Goal: Transaction & Acquisition: Purchase product/service

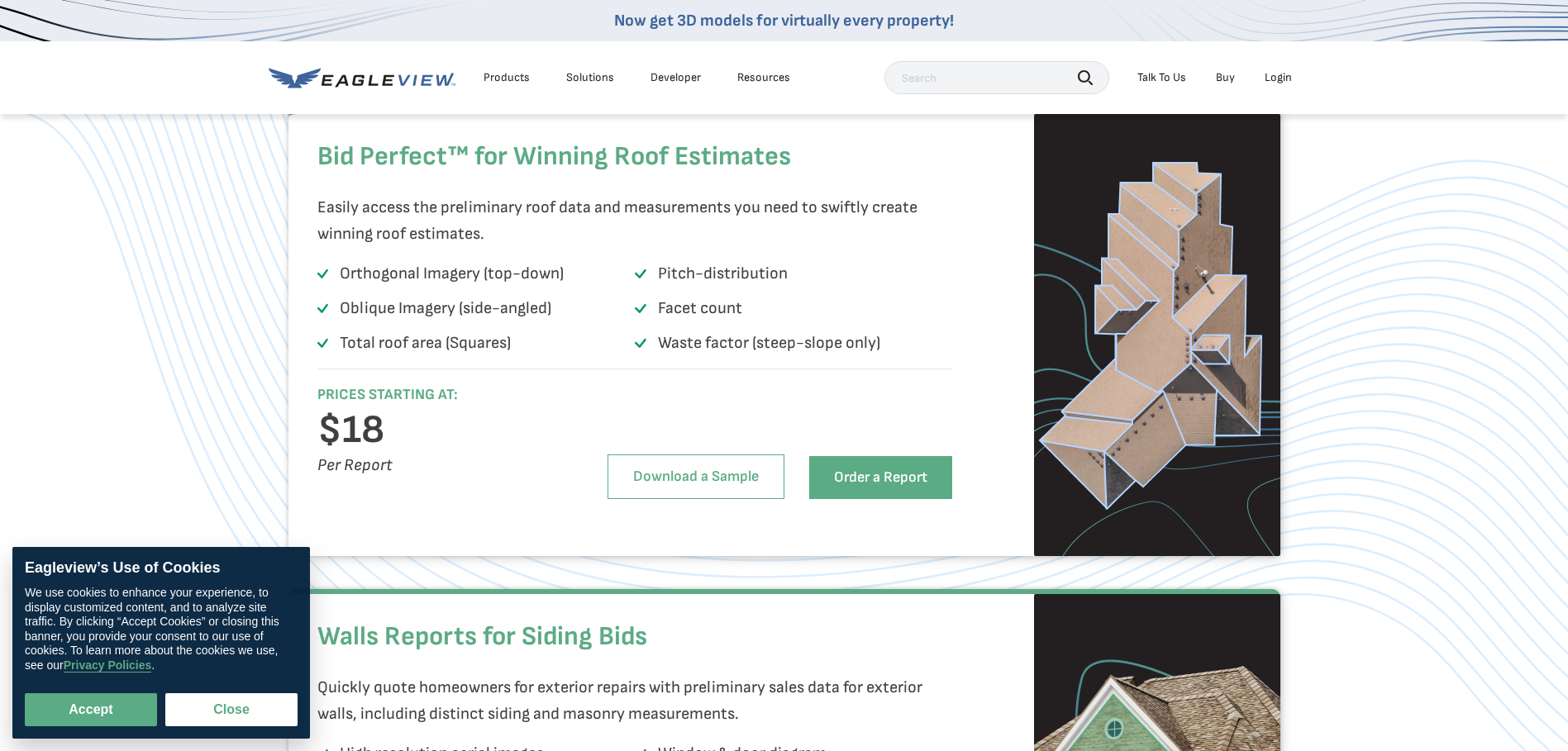
scroll to position [1116, 0]
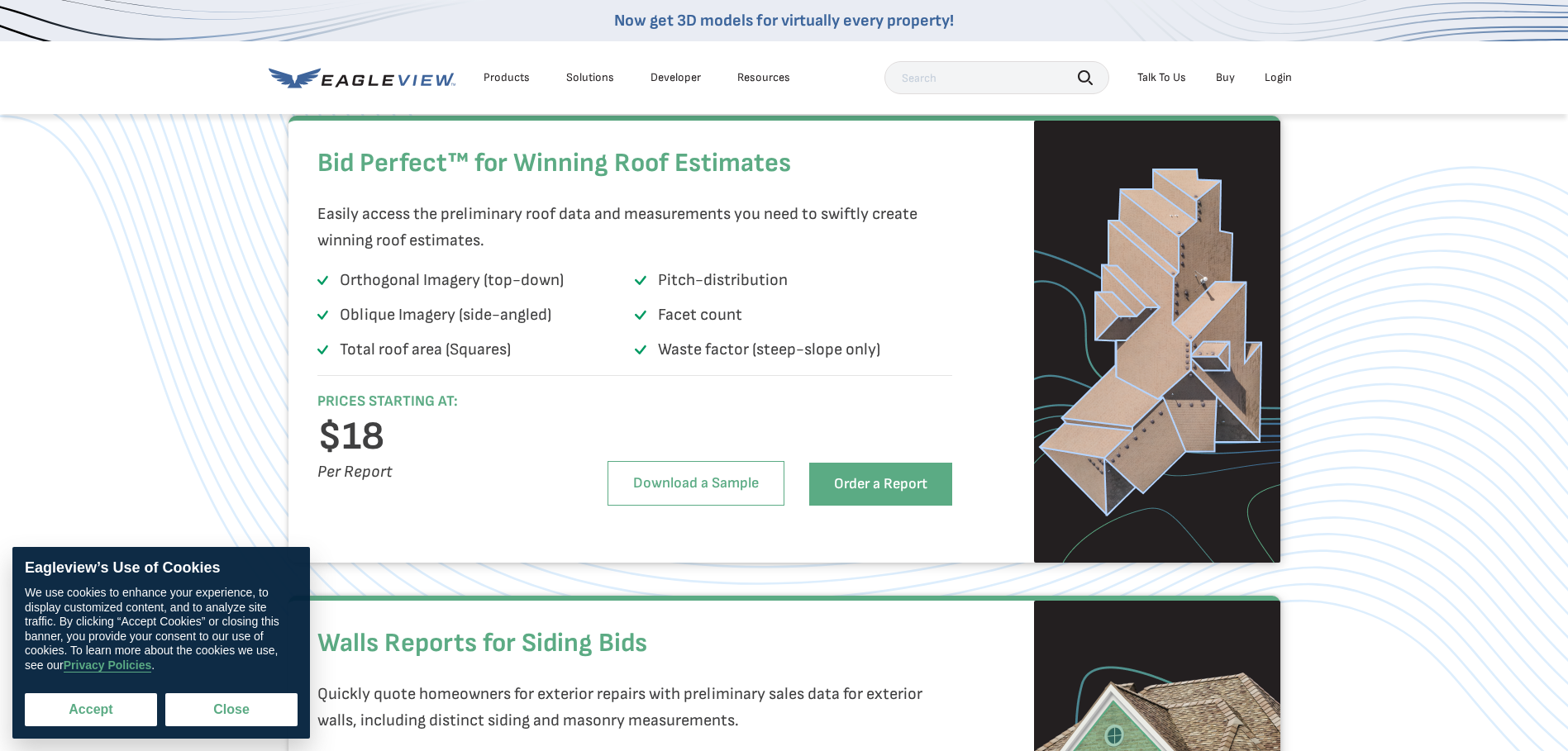
click at [110, 715] on button "Accept" at bounding box center [91, 709] width 132 height 33
checkbox input "true"
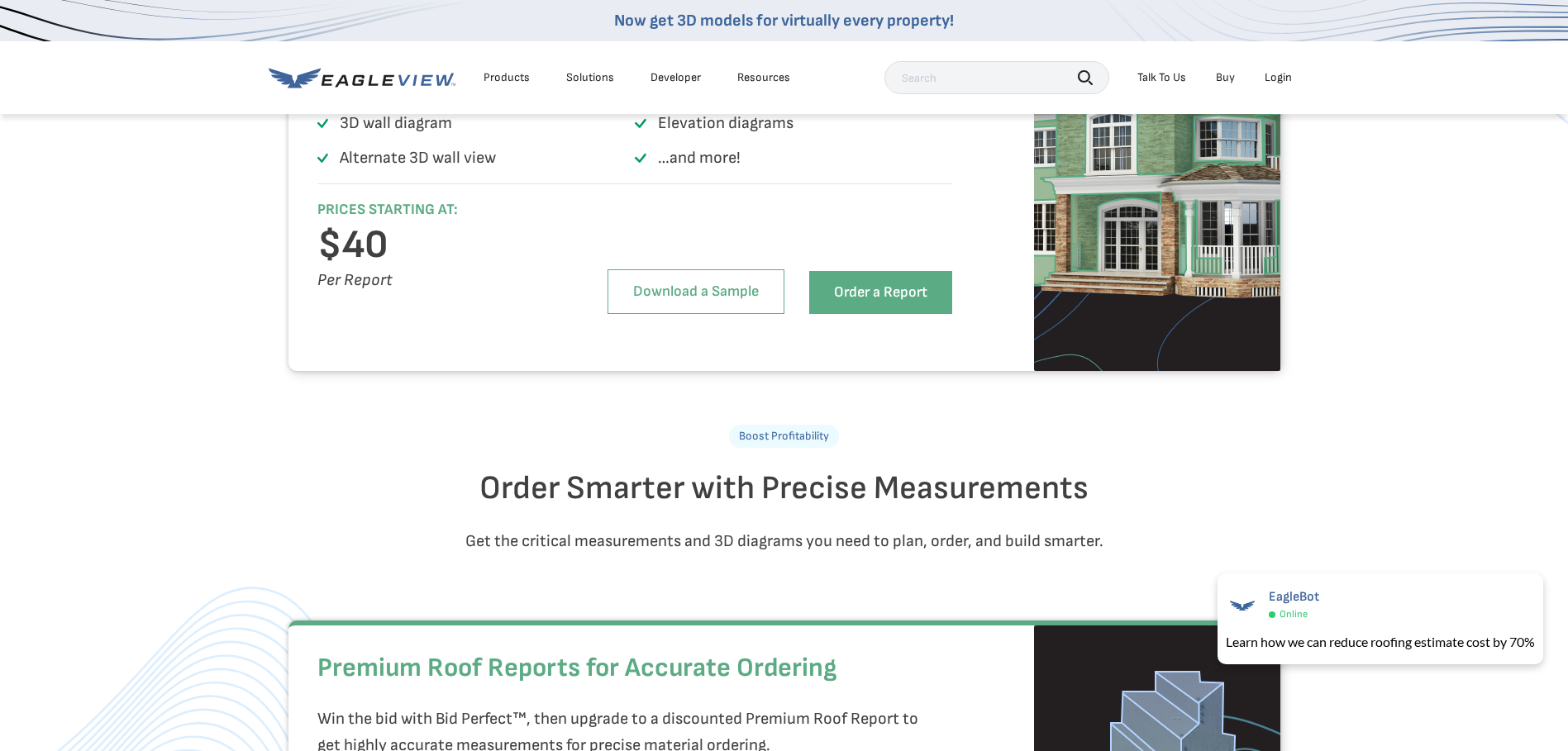
scroll to position [1837, 0]
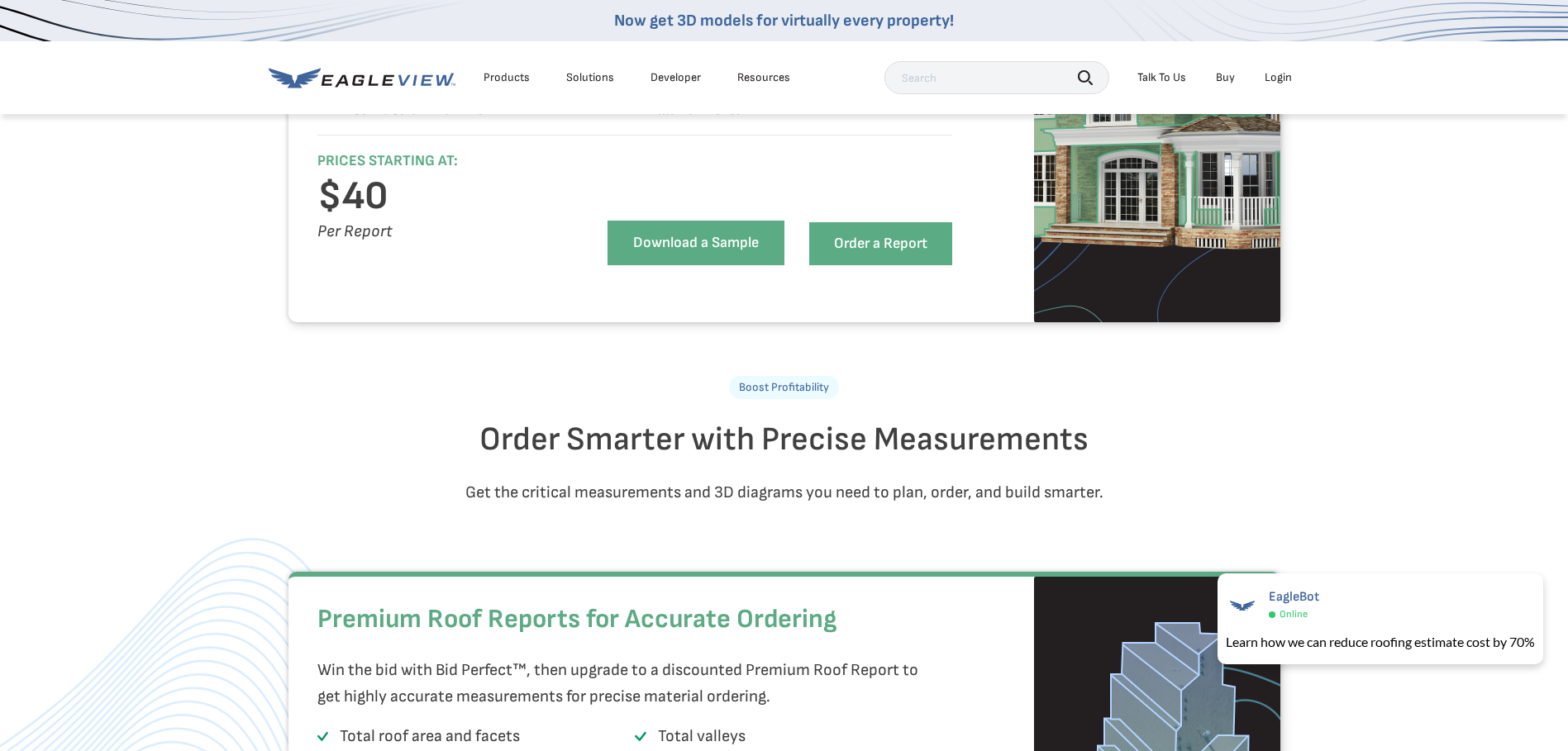
click at [724, 265] on link "Download a Sample" at bounding box center [696, 243] width 177 height 45
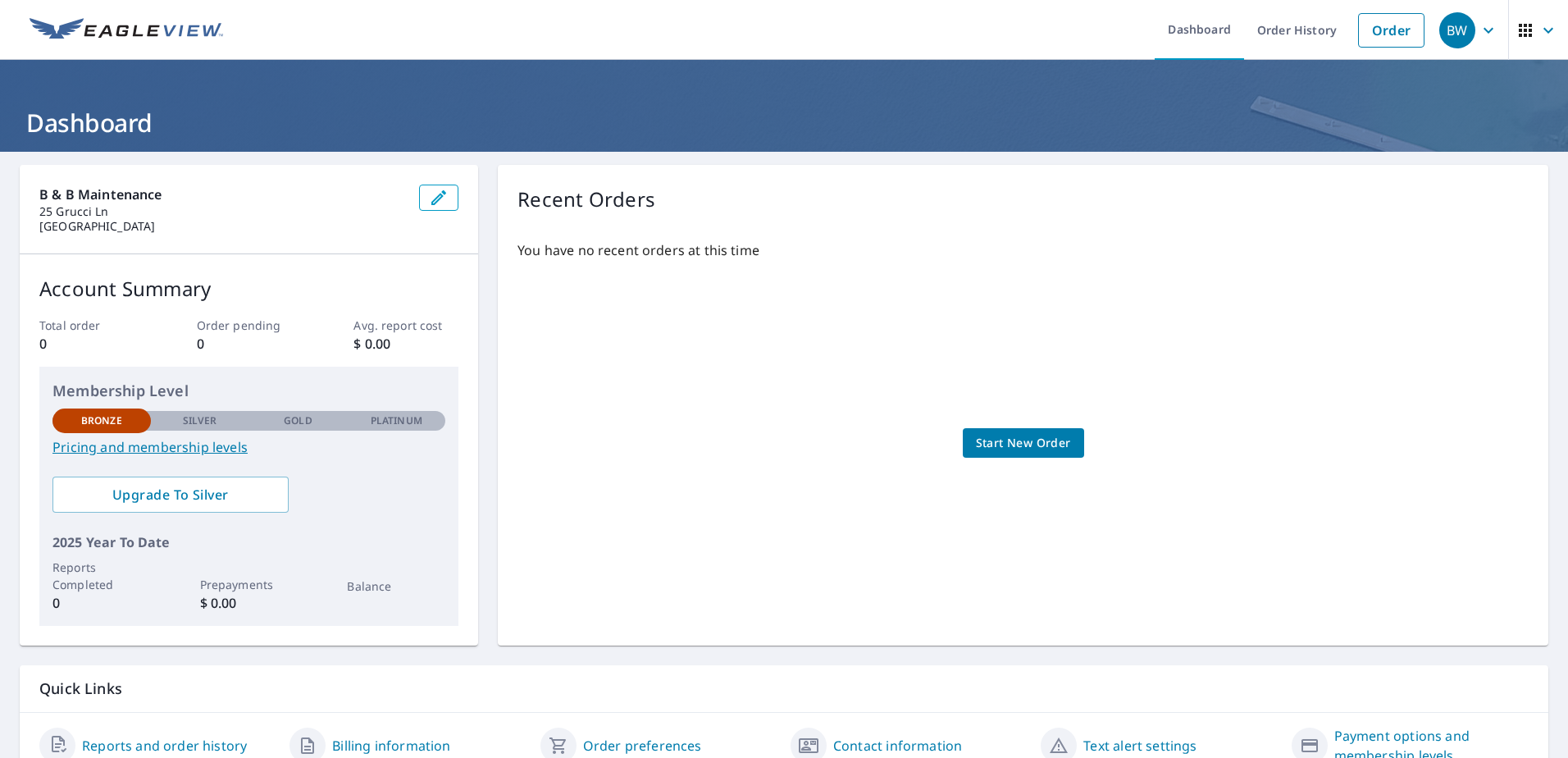
click at [990, 438] on span "Start New Order" at bounding box center [1023, 443] width 95 height 21
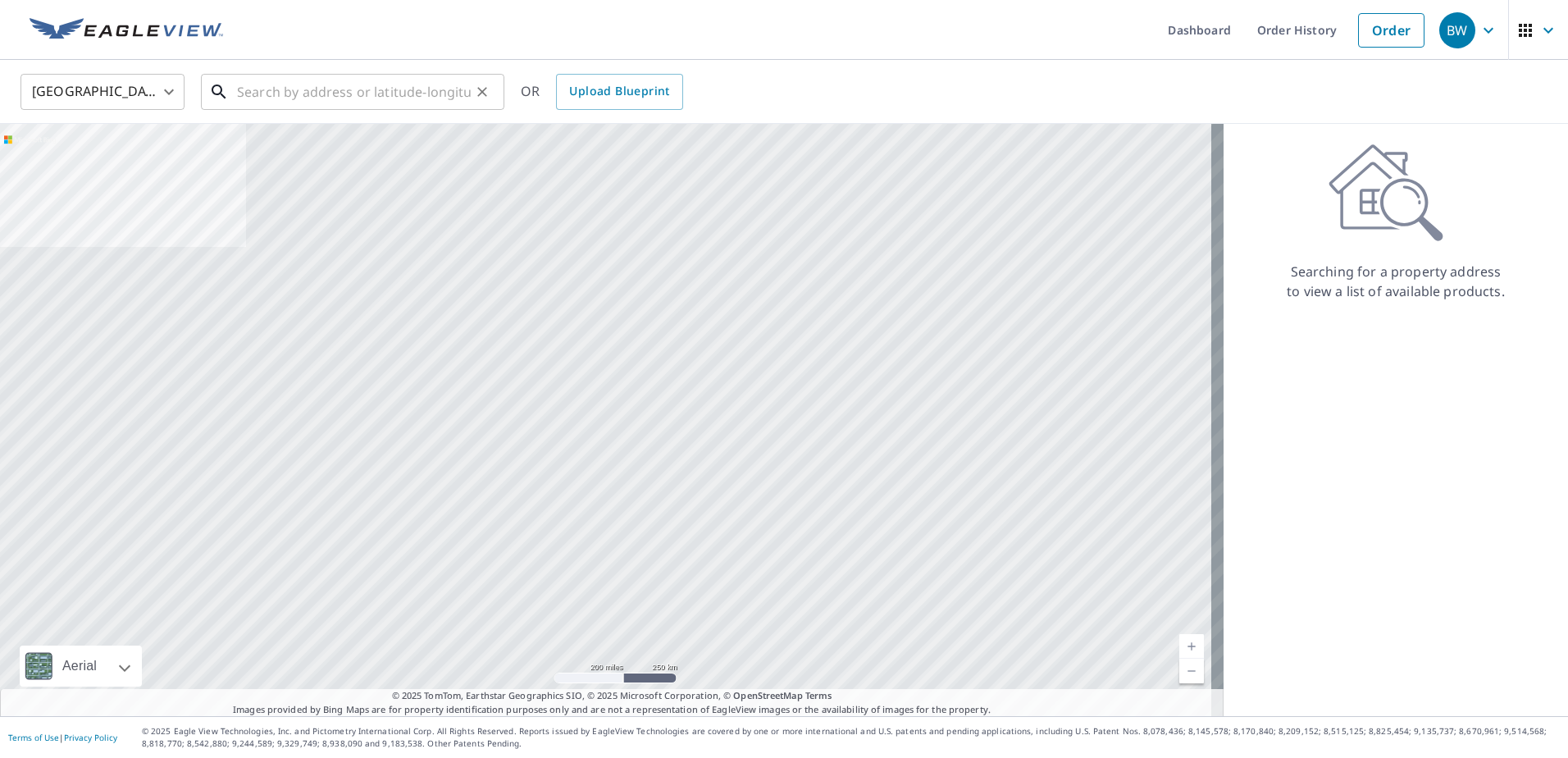
click at [364, 99] on input "text" at bounding box center [354, 92] width 233 height 45
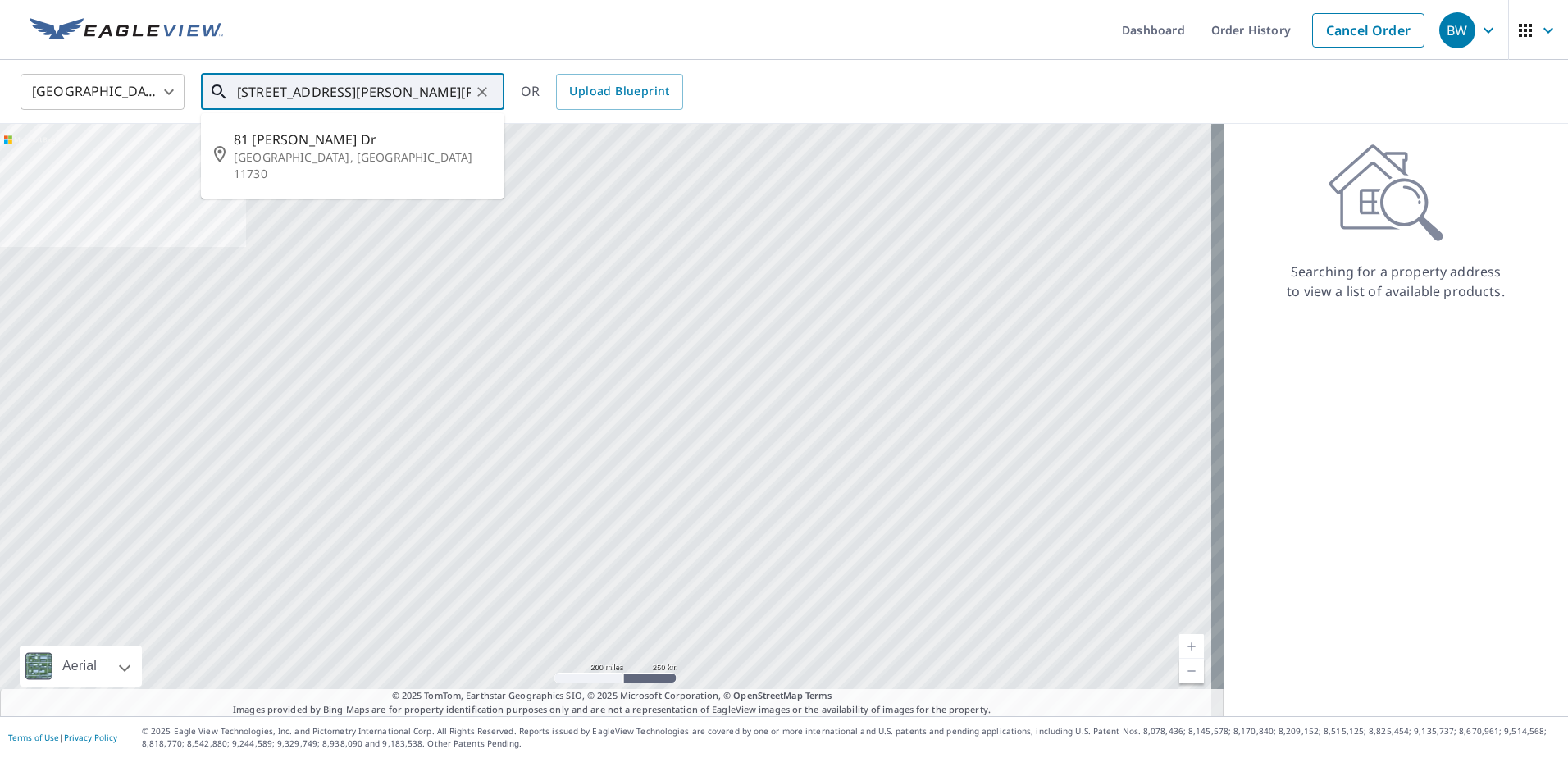
type input "81 percy williams dr east islip"
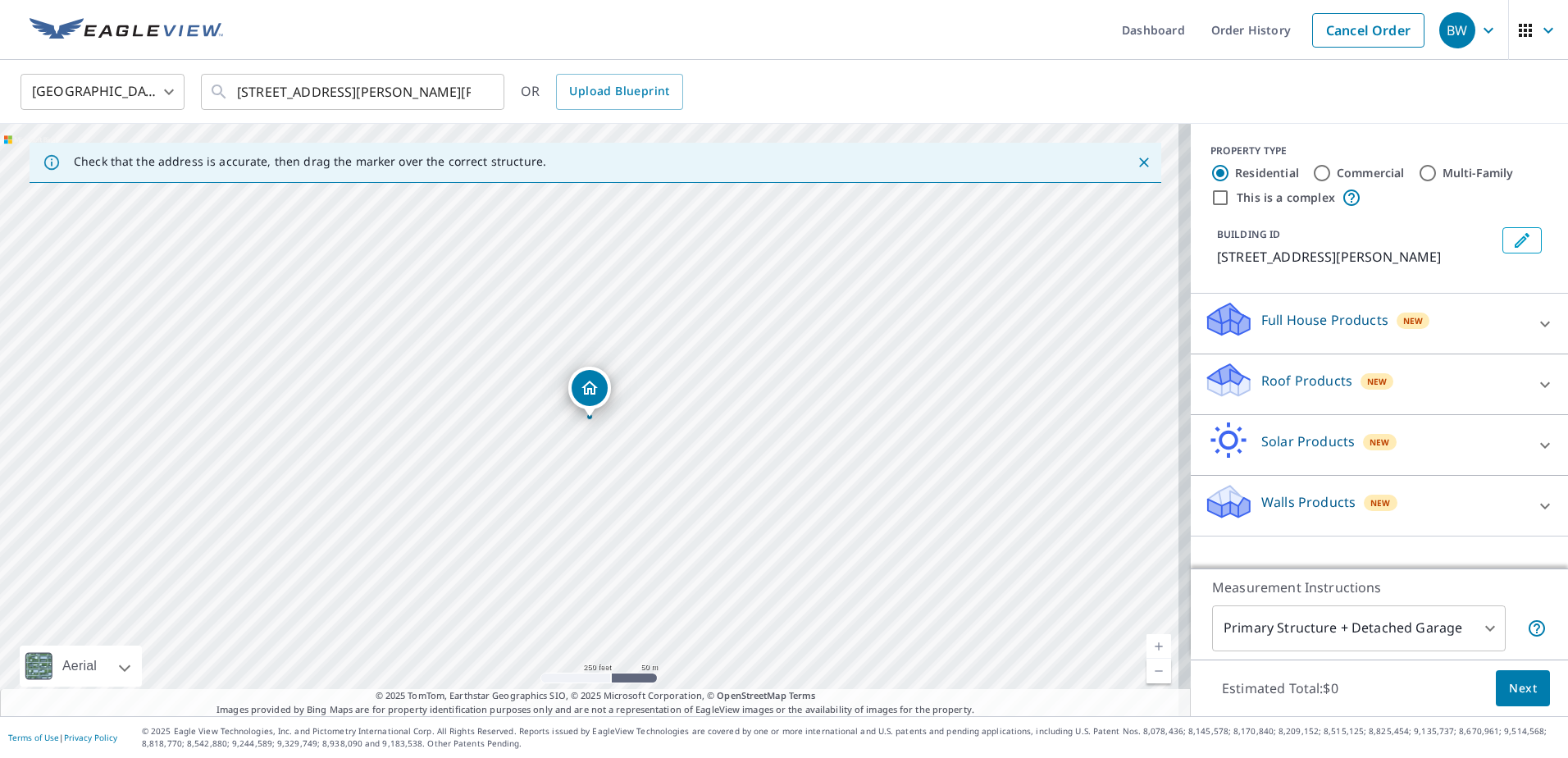
click at [607, 414] on div "81 Percy Williams Dr East Islip, NY 11730" at bounding box center [589, 391] width 43 height 50
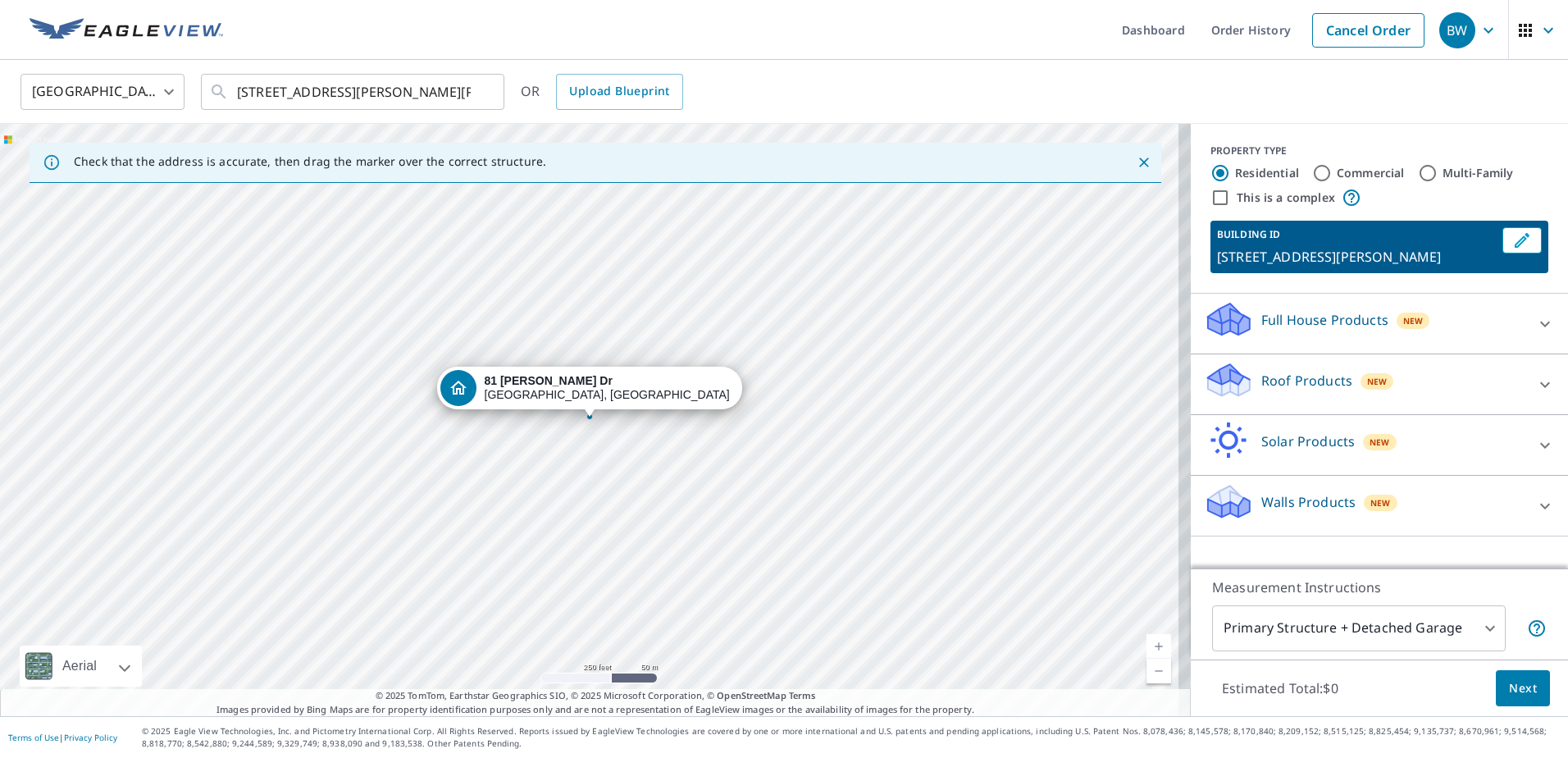
click at [607, 414] on div "81 Percy Williams Dr East Islip, NY 11730" at bounding box center [589, 391] width 305 height 50
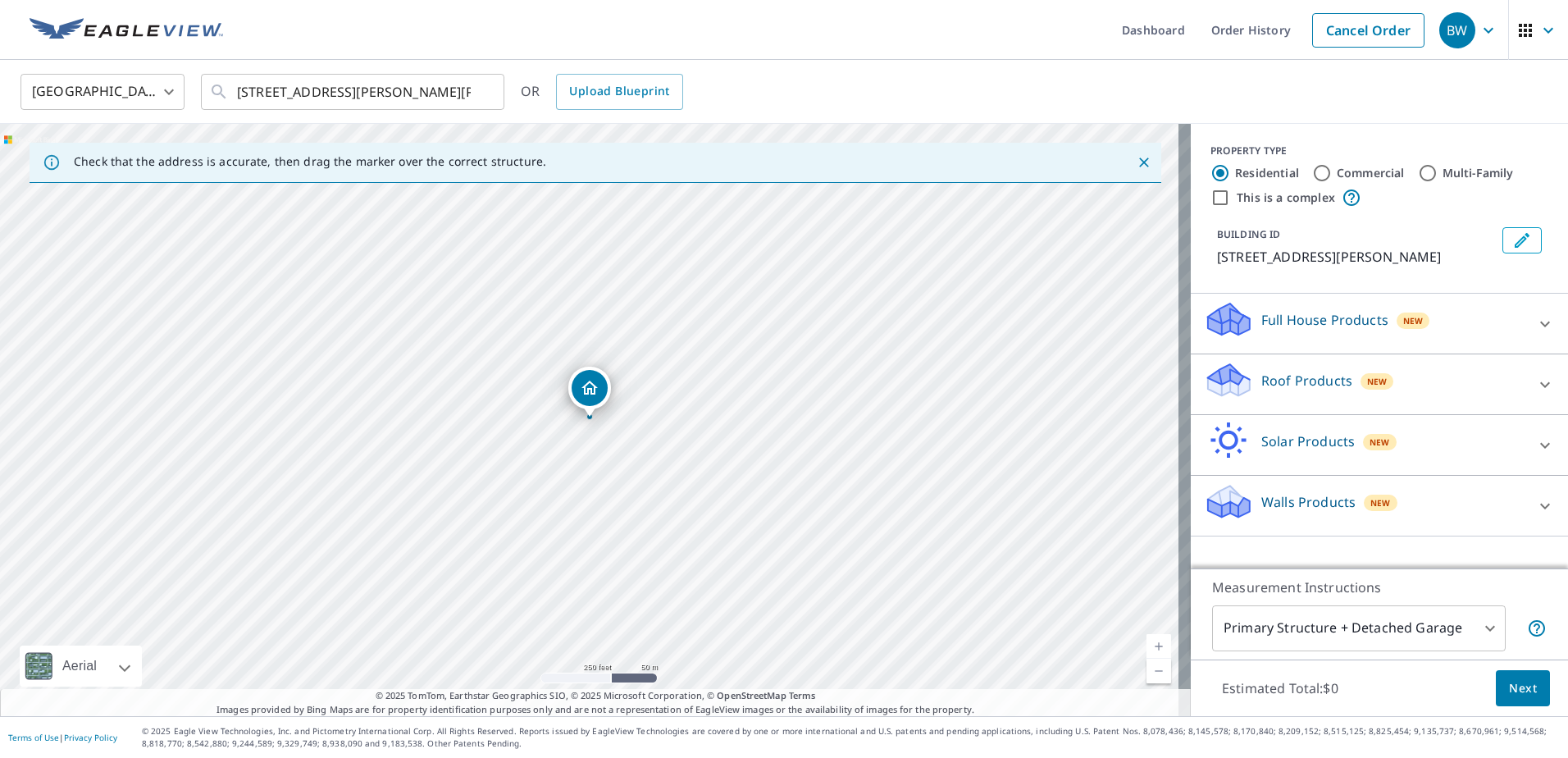
drag, startPoint x: 607, startPoint y: 414, endPoint x: 1147, endPoint y: 643, distance: 586.6
click at [1147, 643] on link "Current Level 17, Zoom In" at bounding box center [1159, 645] width 25 height 25
click at [1147, 643] on link "Current Level 18, Zoom In" at bounding box center [1159, 645] width 25 height 25
click at [1147, 643] on link "Current Level 19, Zoom In" at bounding box center [1159, 645] width 25 height 25
drag, startPoint x: 1283, startPoint y: 505, endPoint x: 1255, endPoint y: 508, distance: 28.2
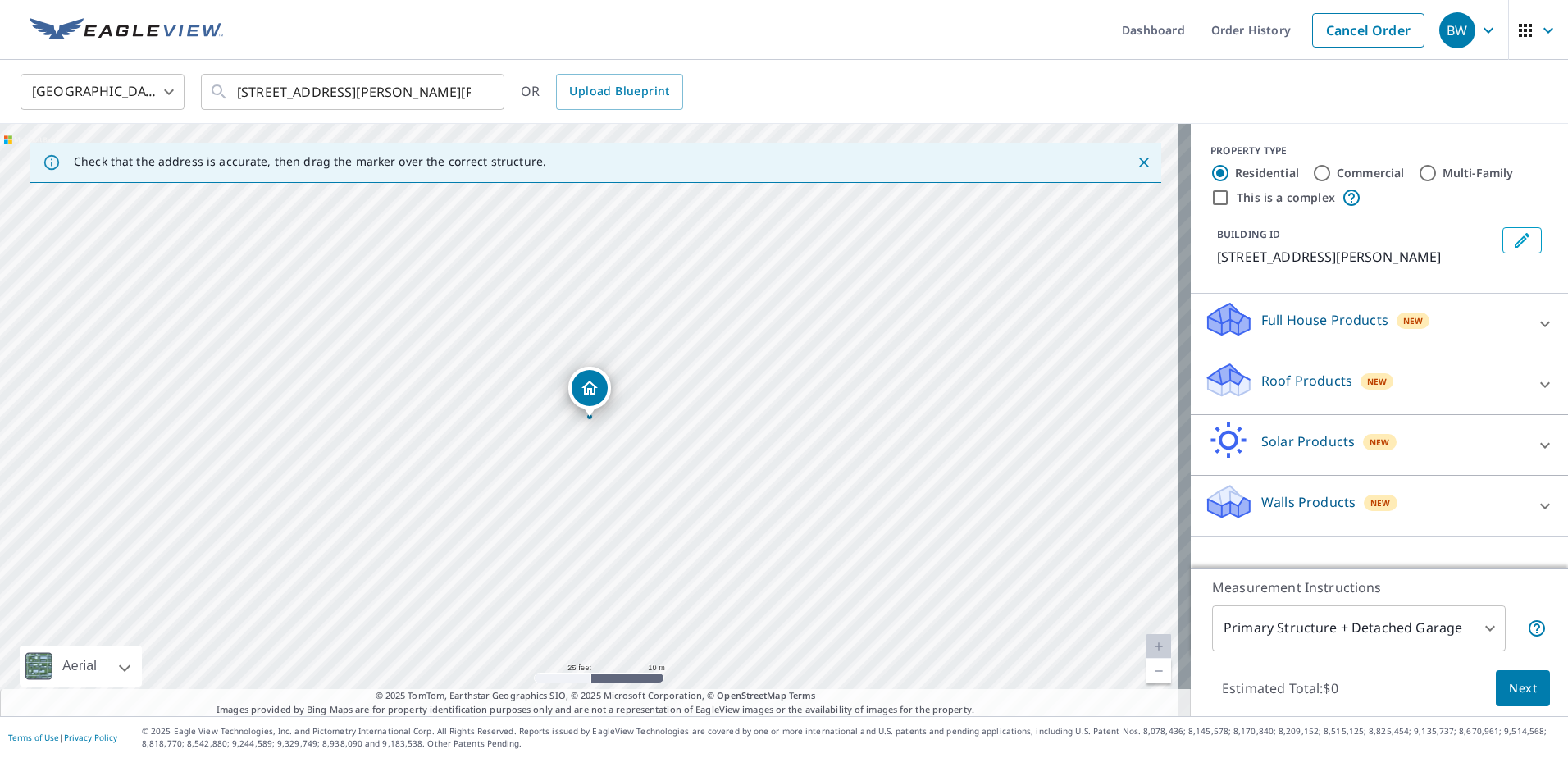
click at [1262, 508] on p "Walls Products" at bounding box center [1308, 502] width 94 height 20
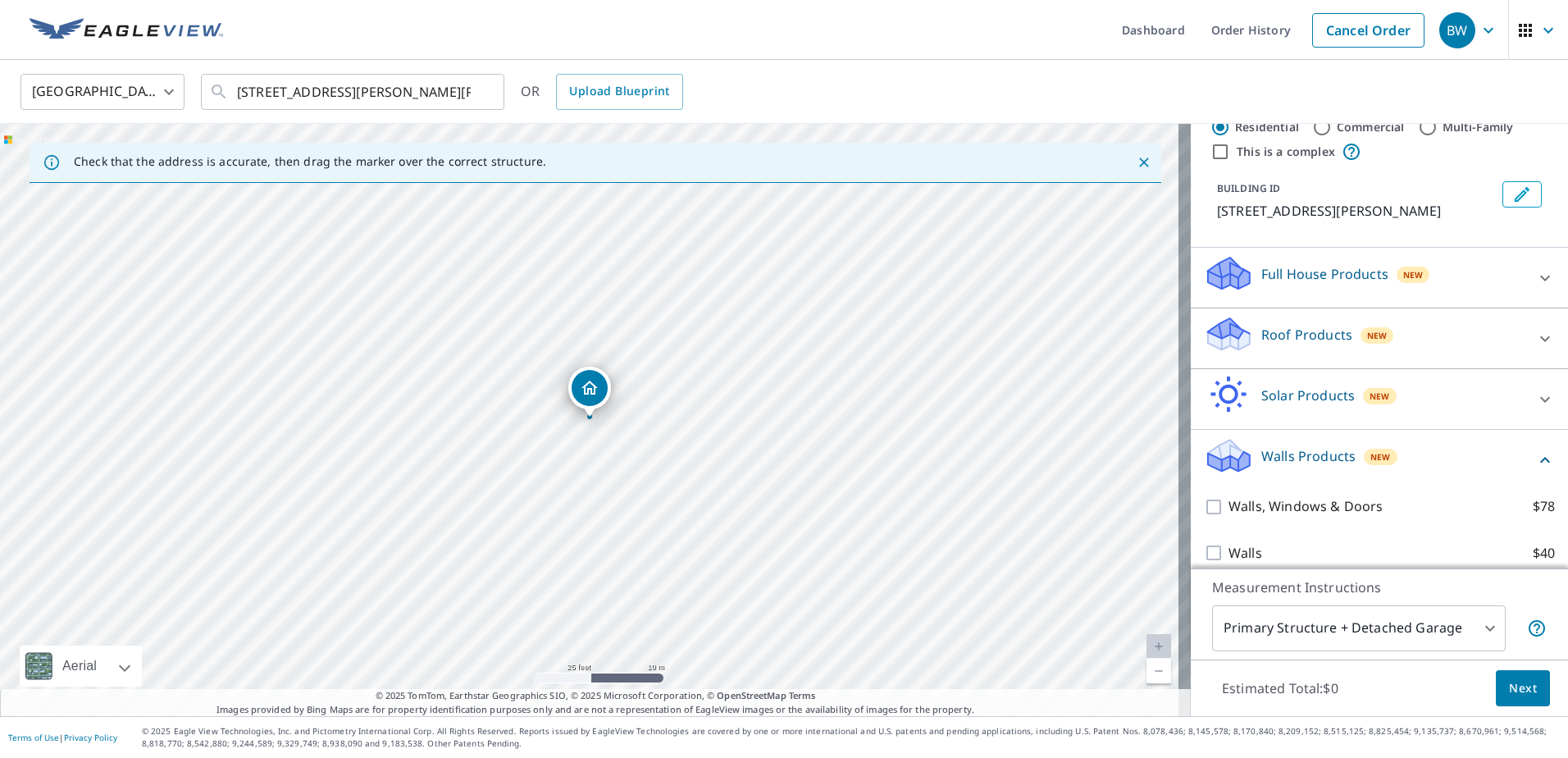
scroll to position [60, 0]
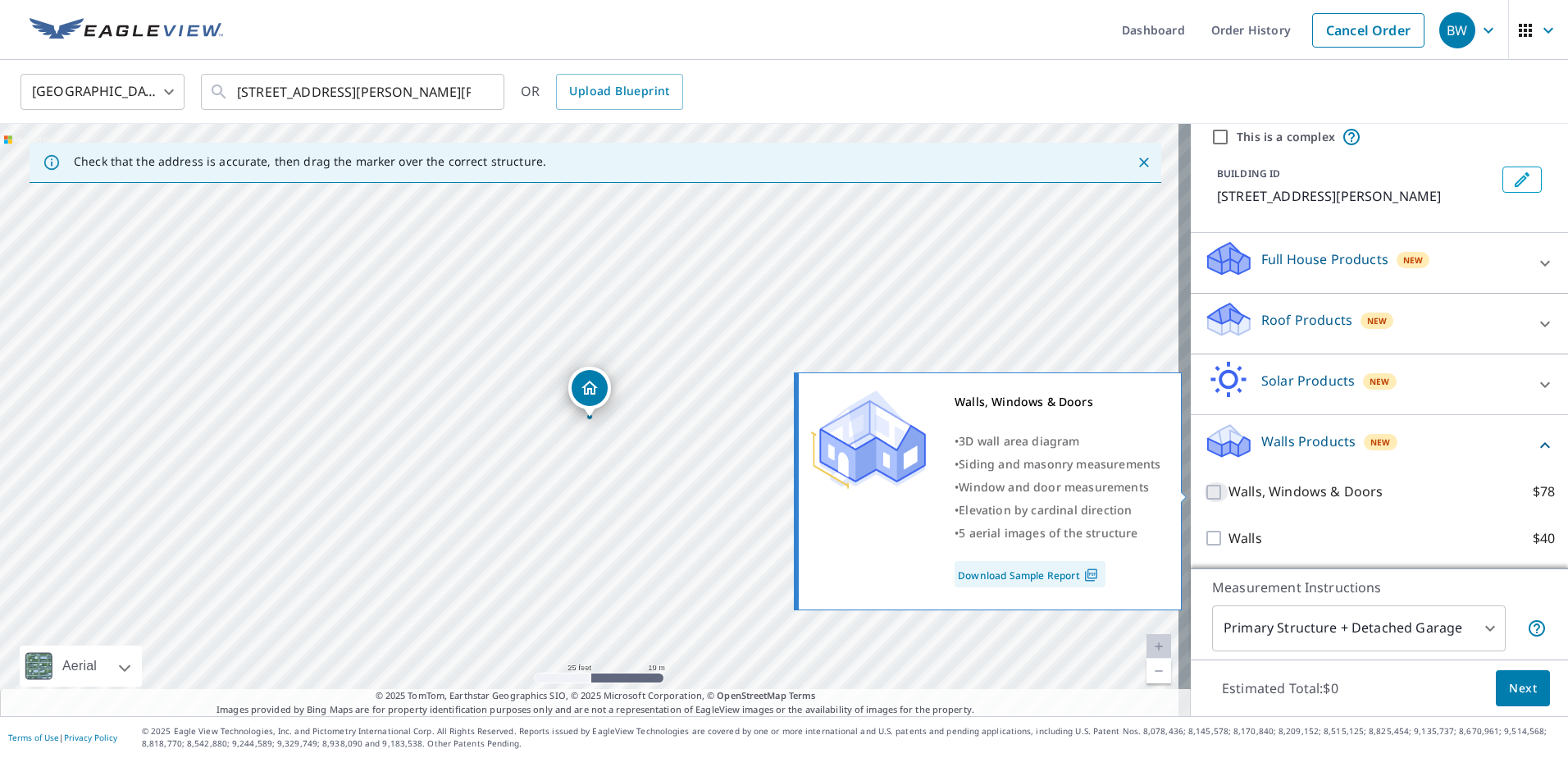
click at [1204, 493] on input "Walls, Windows & Doors $78" at bounding box center [1216, 492] width 25 height 20
checkbox input "true"
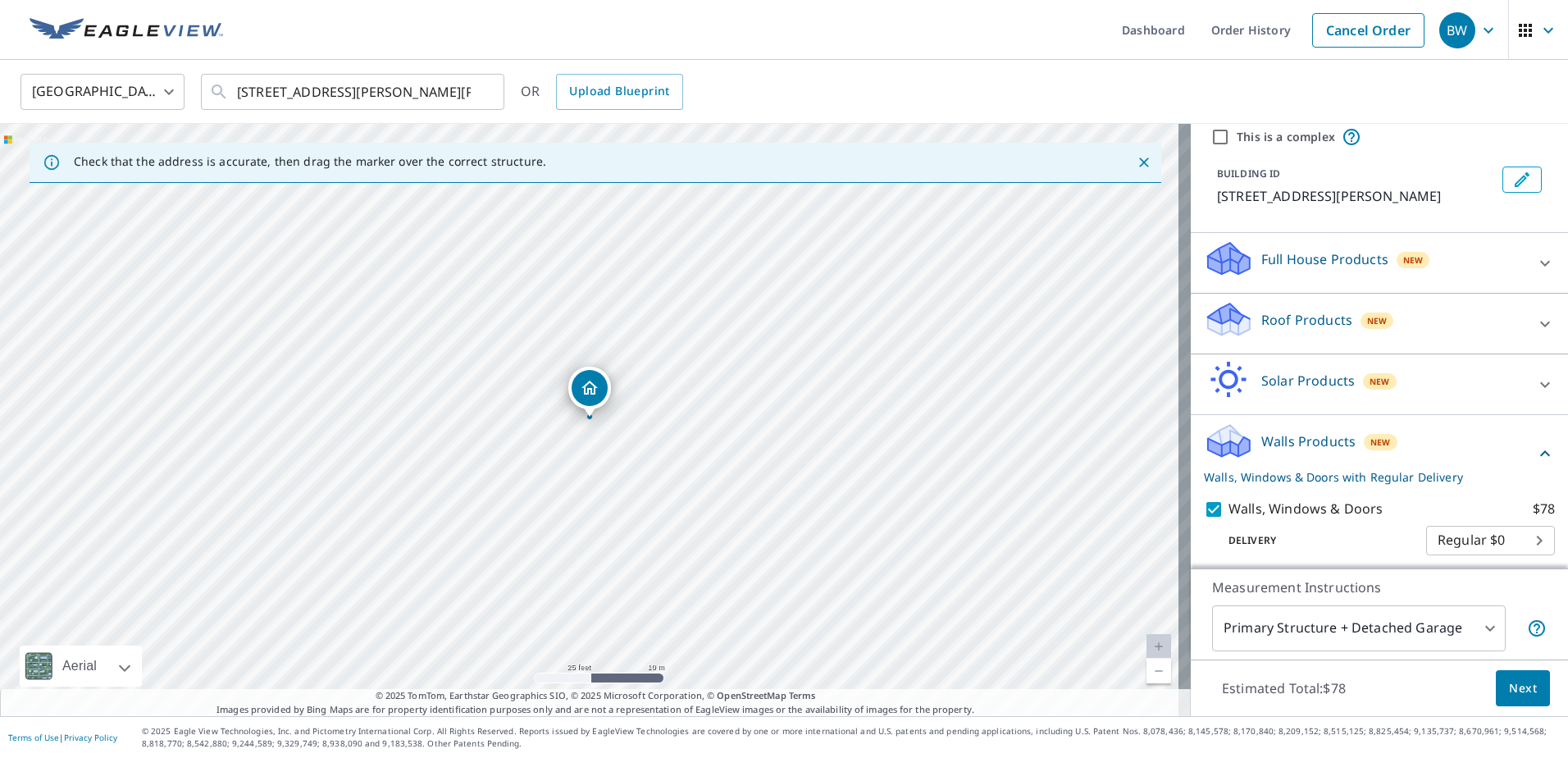
scroll to position [114, 0]
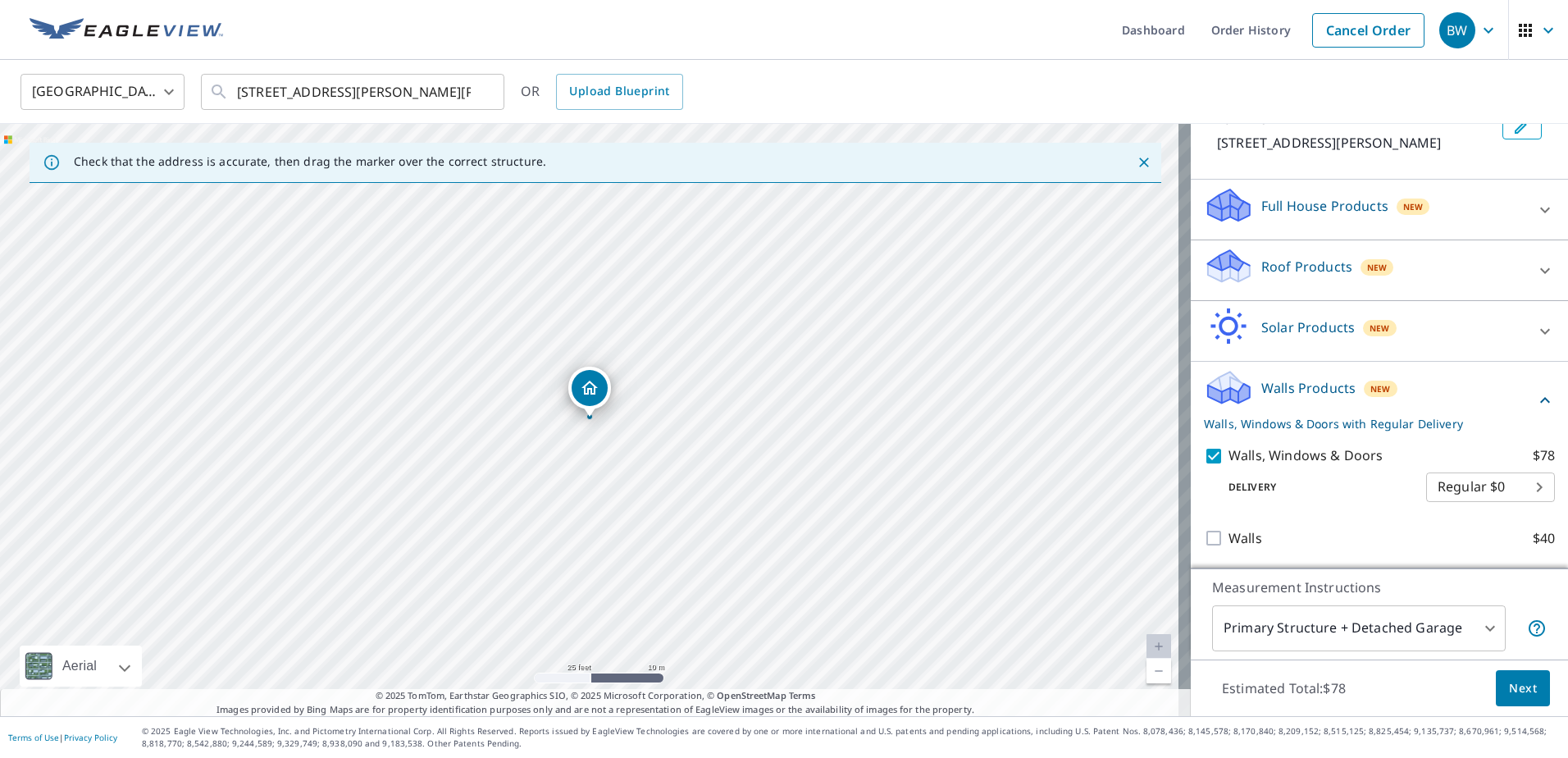
click at [1506, 497] on body "BW BW Dashboard Order History Cancel Order BW United States US ​ 81 percy willi…" at bounding box center [784, 379] width 1568 height 758
drag, startPoint x: 1506, startPoint y: 497, endPoint x: 1473, endPoint y: 512, distance: 36.2
drag, startPoint x: 1473, startPoint y: 512, endPoint x: 1221, endPoint y: 457, distance: 257.9
click at [1221, 457] on div at bounding box center [784, 379] width 1568 height 758
click at [1474, 619] on body "BW BW Dashboard Order History Cancel Order BW United States US ​ 81 percy willi…" at bounding box center [784, 379] width 1568 height 758
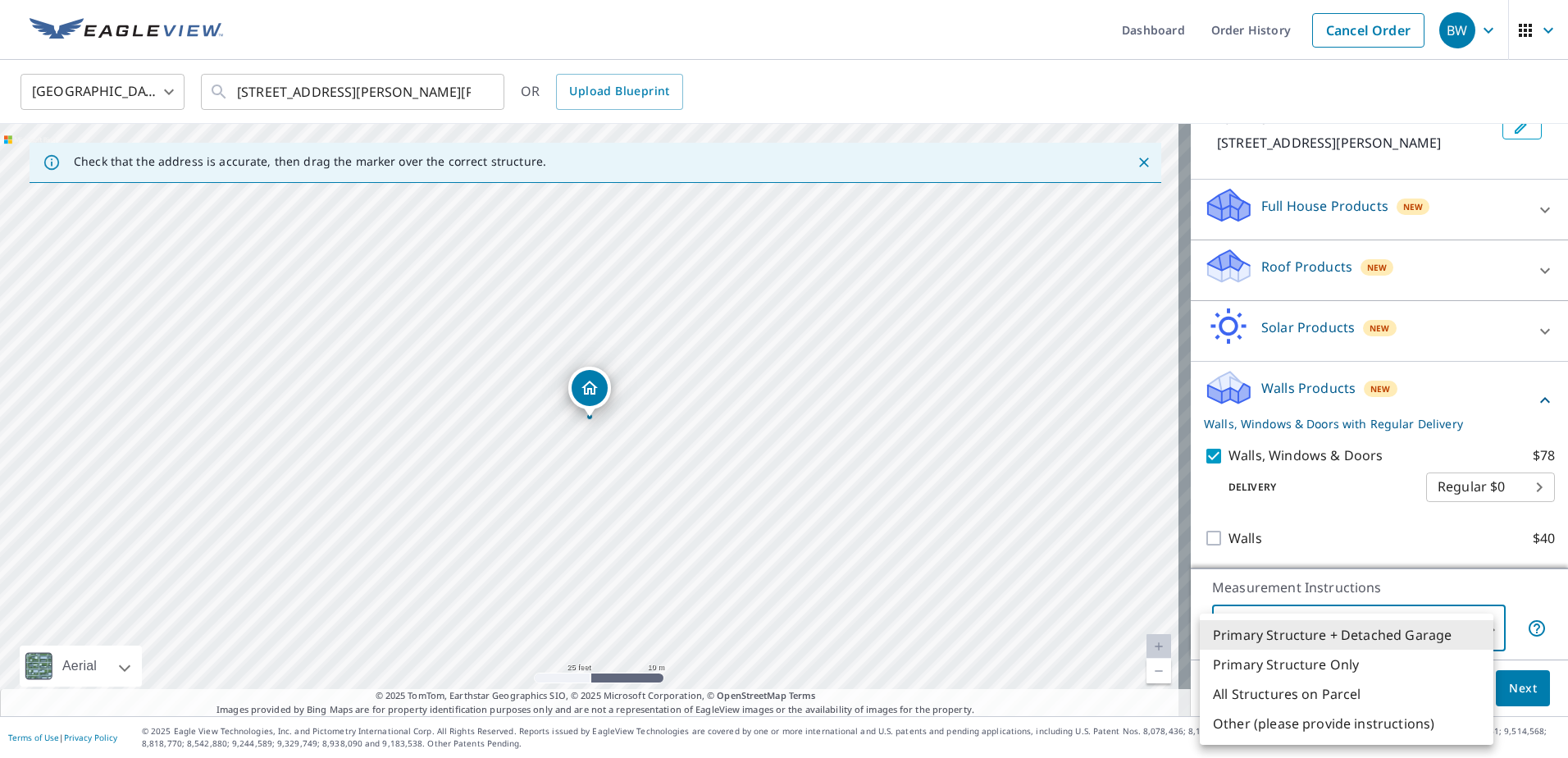
click at [1335, 698] on li "All Structures on Parcel" at bounding box center [1347, 694] width 294 height 30
type input "3"
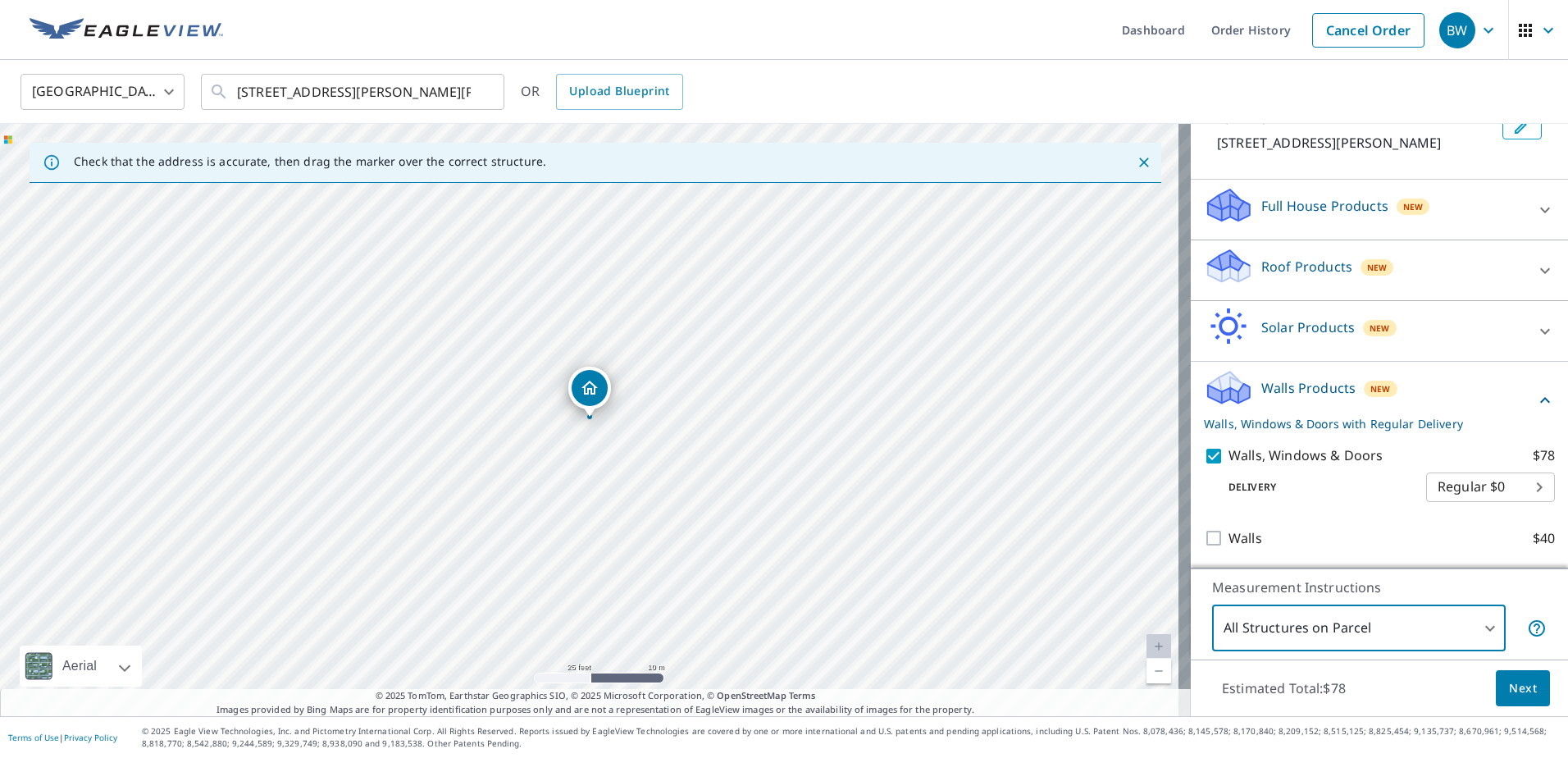
click at [1510, 696] on span "Next" at bounding box center [1524, 688] width 28 height 21
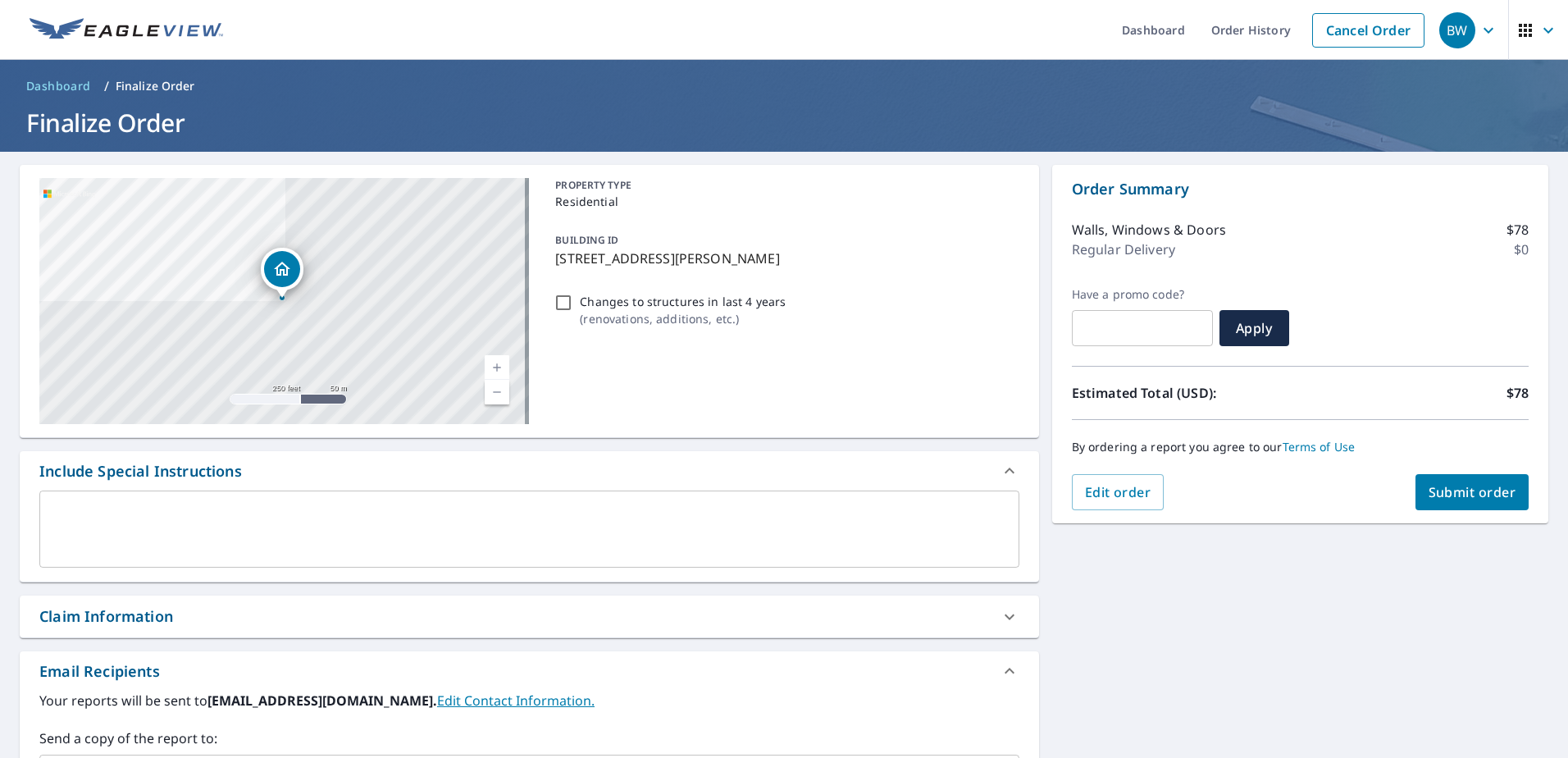
click at [701, 308] on p "Changes to structures in last 4 years" at bounding box center [683, 300] width 206 height 17
click at [573, 308] on input "Changes to structures in last 4 years ( renovations, additions, etc. )" at bounding box center [564, 302] width 20 height 20
checkbox input "true"
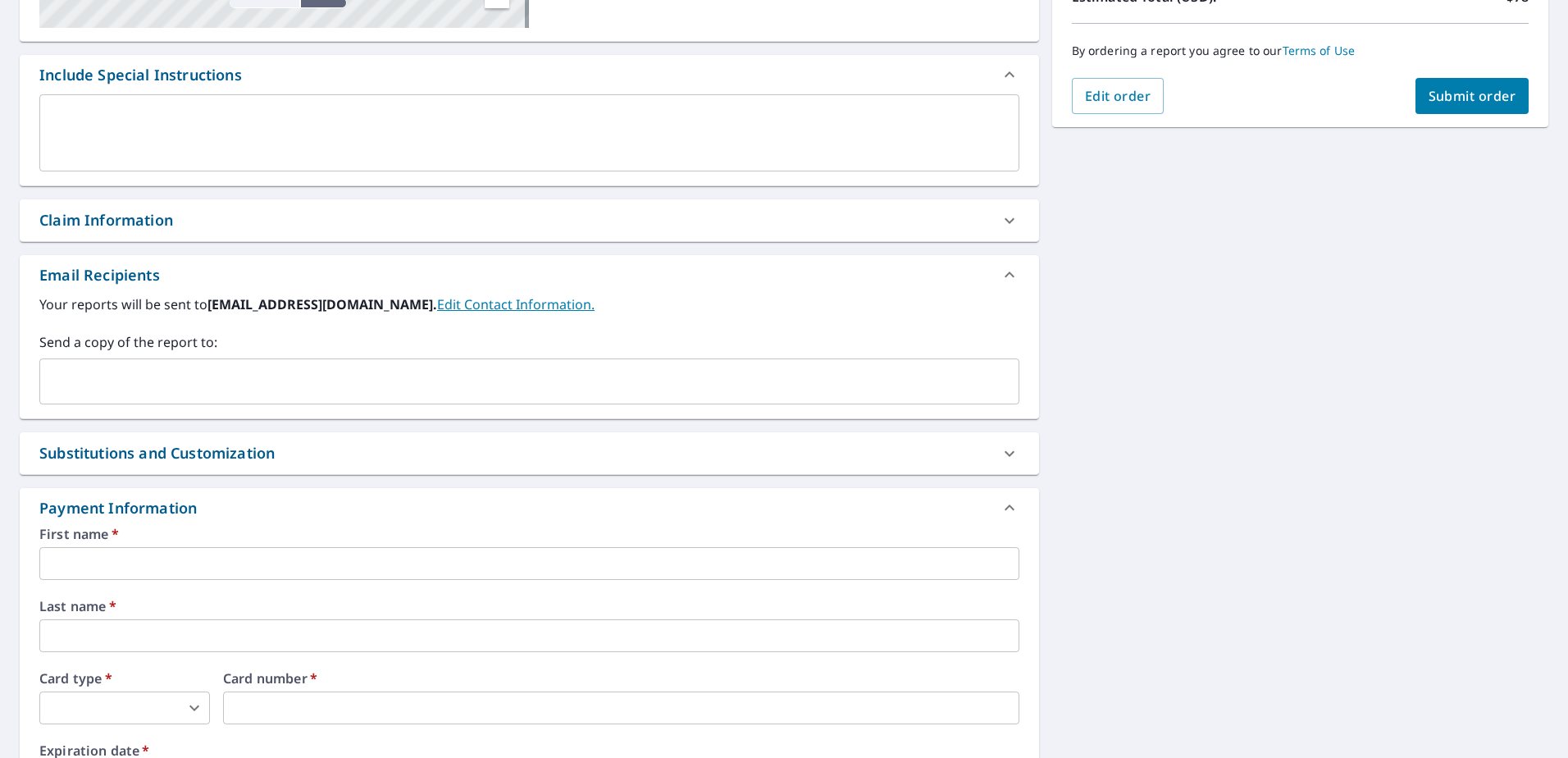
scroll to position [635, 0]
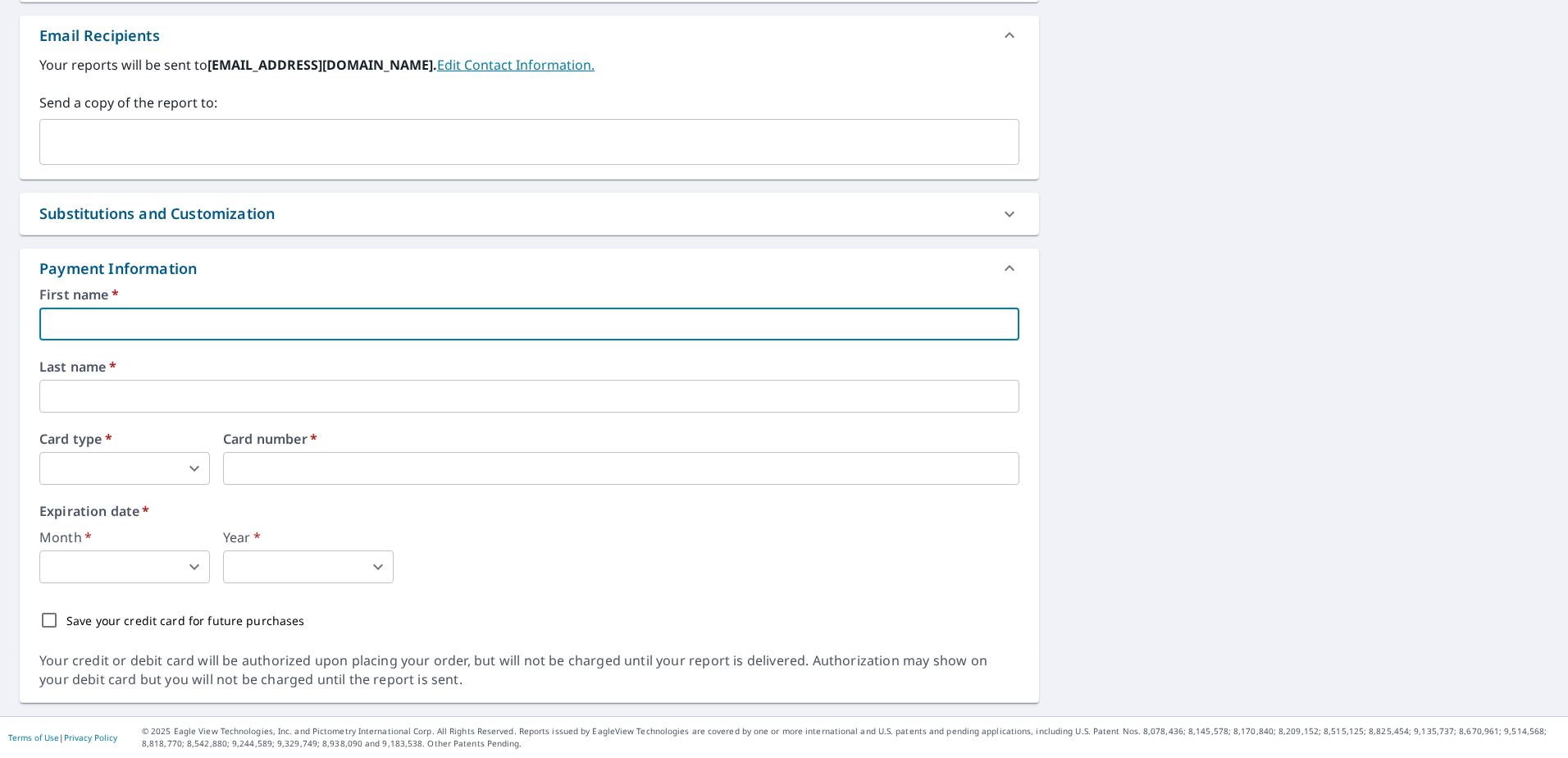
click at [172, 327] on input "text" at bounding box center [530, 323] width 981 height 33
type input "ROBERT"
type input "Bobby@bbmaintenanceservices.com"
type input "WALDHOF"
click at [122, 480] on body "BW BW Dashboard Order History Cancel Order BW Dashboard / Finalize Order Finali…" at bounding box center [784, 379] width 1568 height 758
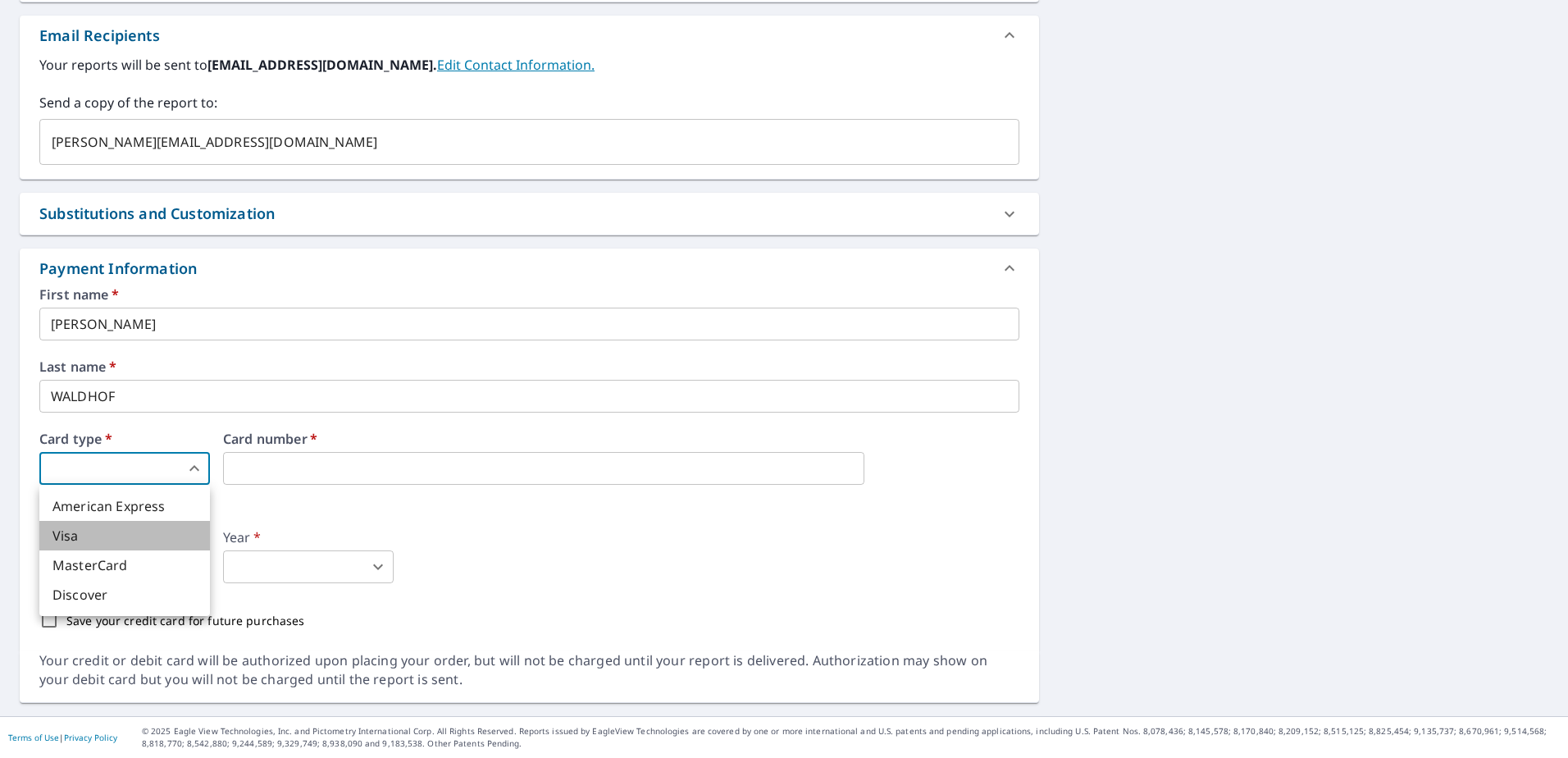
click at [110, 531] on li "Visa" at bounding box center [125, 536] width 171 height 30
type input "2"
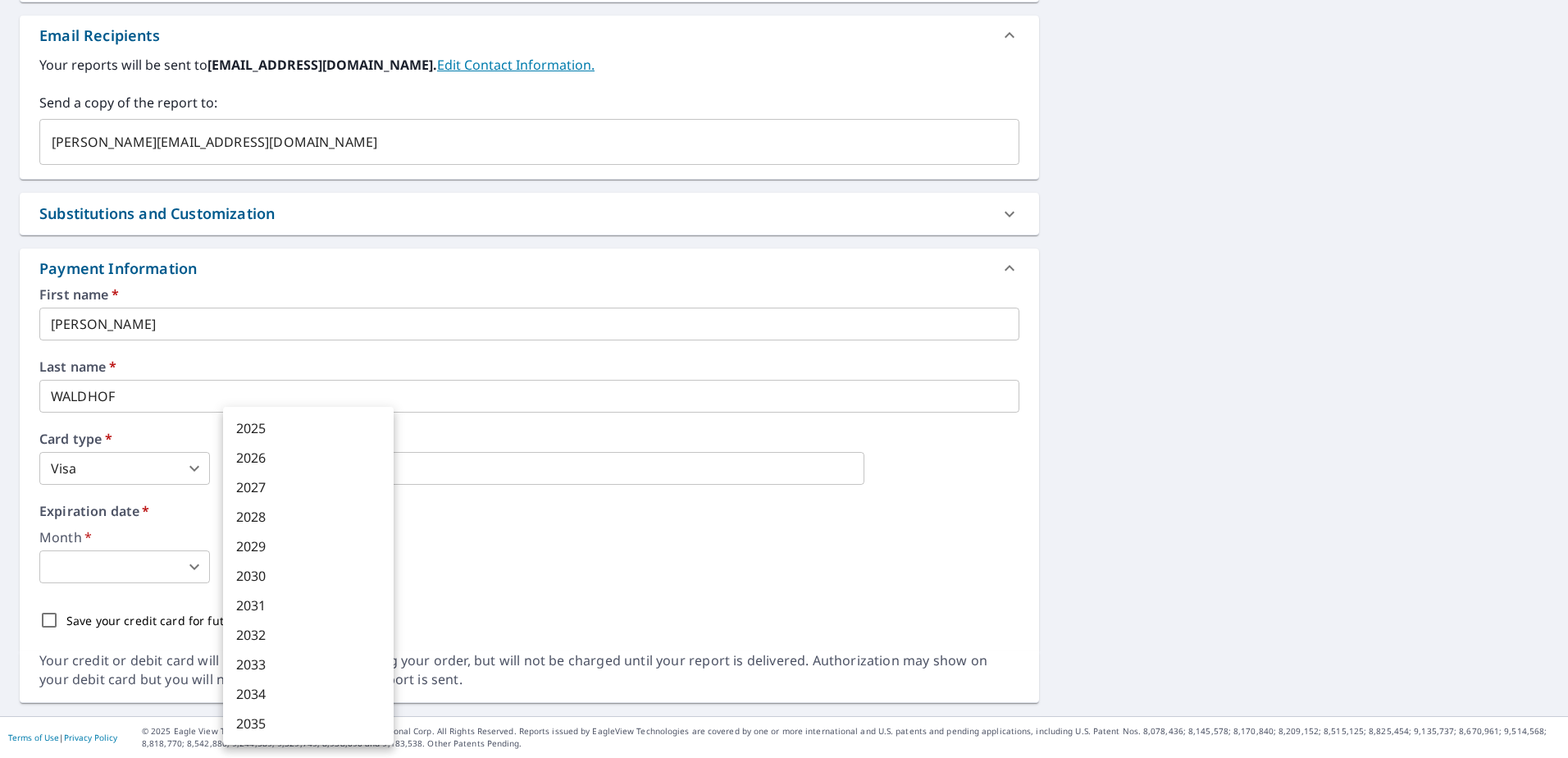
click at [309, 566] on body "BW BW Dashboard Order History Cancel Order BW Dashboard / Finalize Order Finali…" at bounding box center [784, 379] width 1568 height 758
click at [131, 581] on div at bounding box center [784, 379] width 1568 height 758
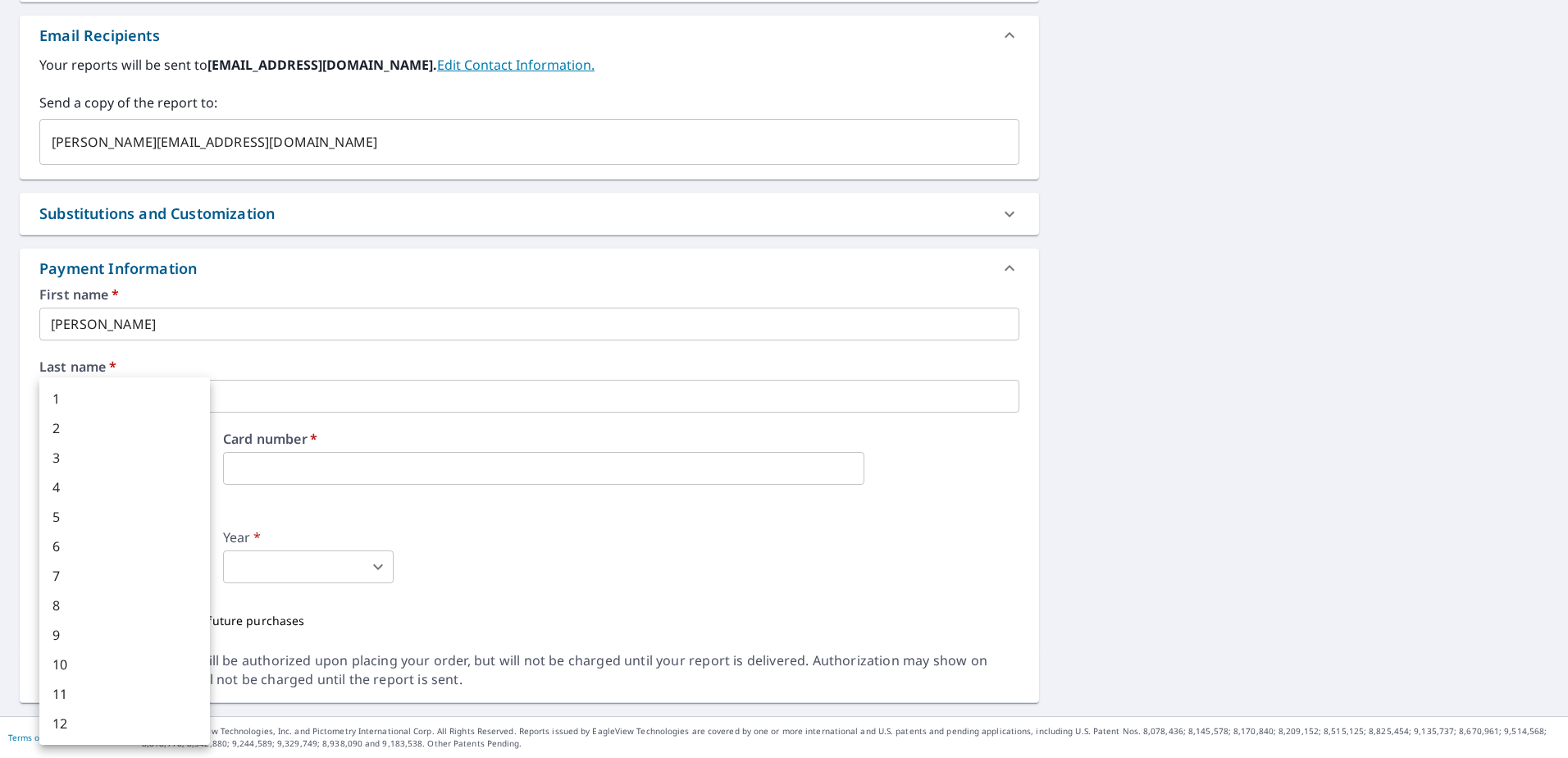
click at [131, 581] on body "BW BW Dashboard Order History Cancel Order BW Dashboard / Finalize Order Finali…" at bounding box center [784, 379] width 1568 height 758
click at [120, 483] on li "4" at bounding box center [125, 487] width 171 height 30
type input "4"
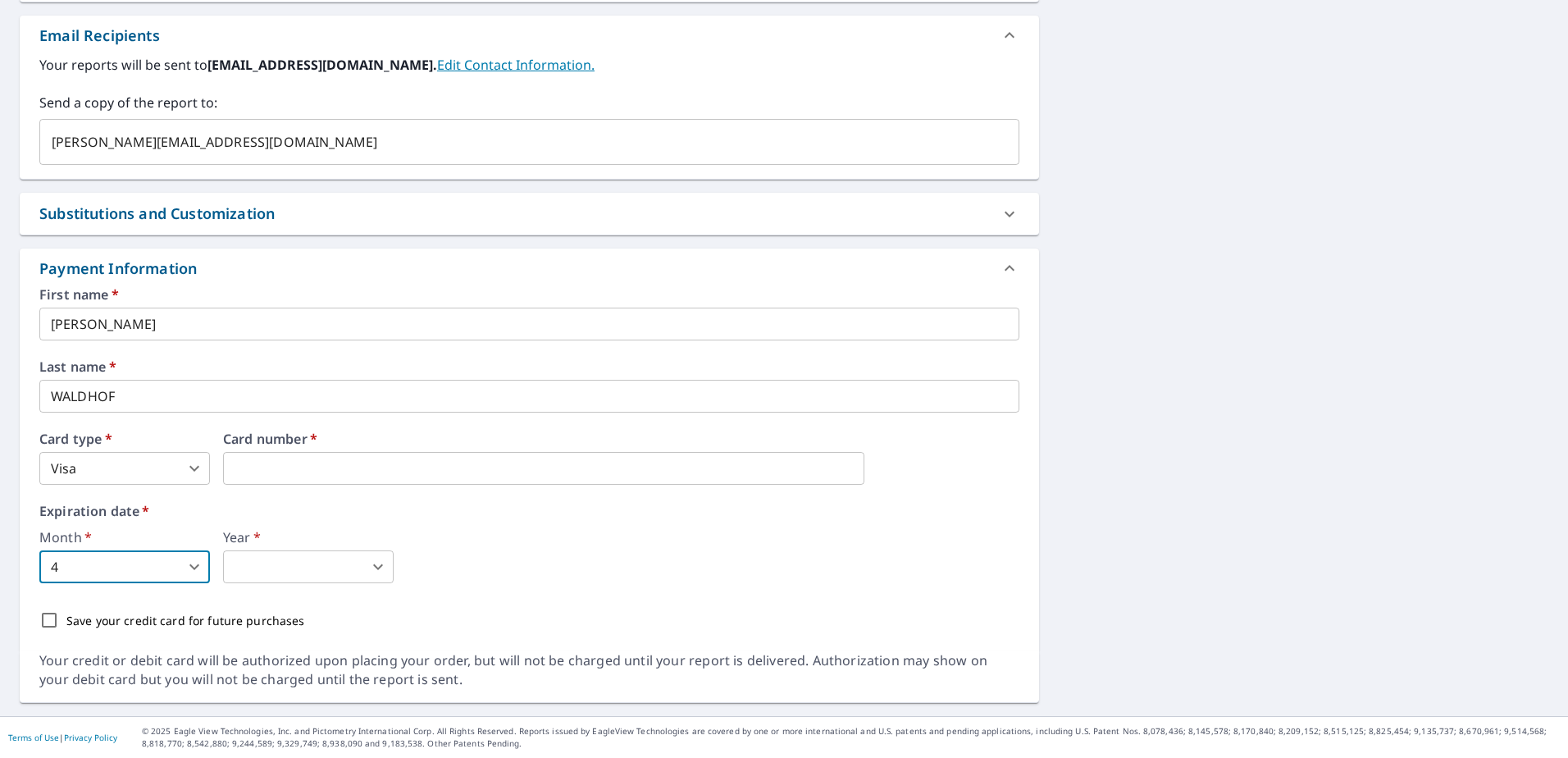
click at [261, 556] on body "BW BW Dashboard Order History Cancel Order BW Dashboard / Finalize Order Finali…" at bounding box center [784, 379] width 1568 height 758
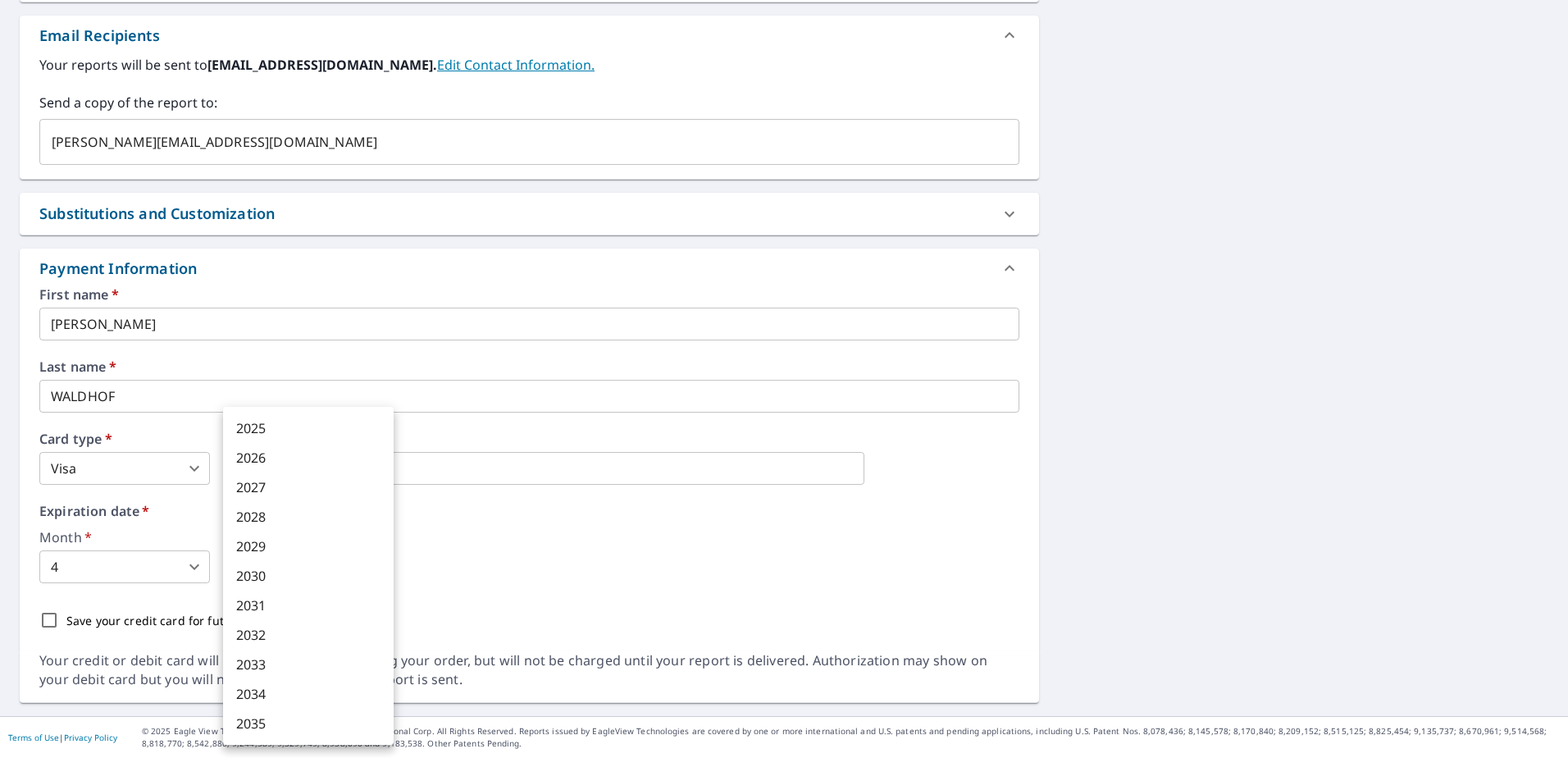
click at [266, 517] on li "2028" at bounding box center [308, 517] width 171 height 30
type input "2028"
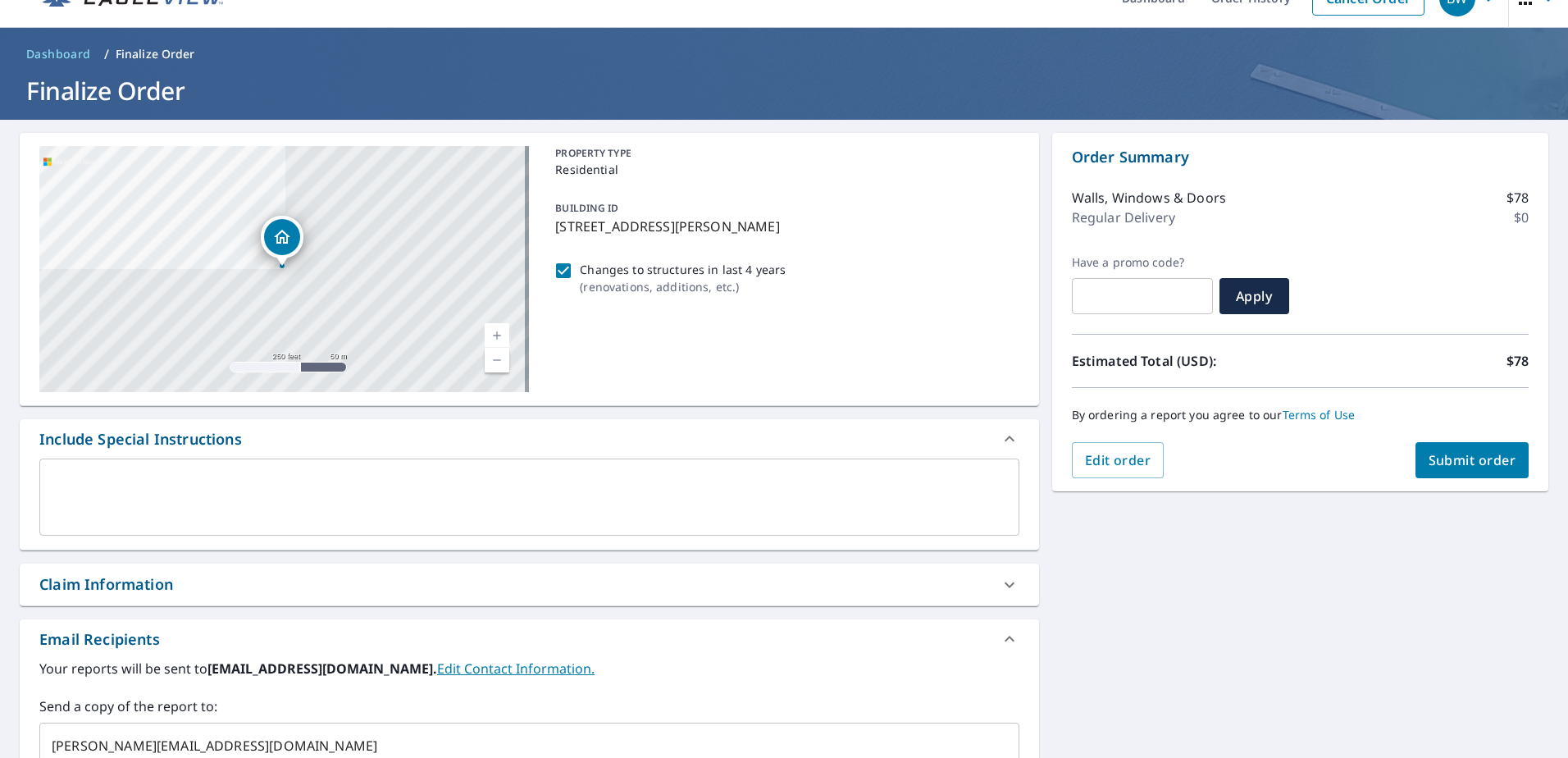
scroll to position [0, 0]
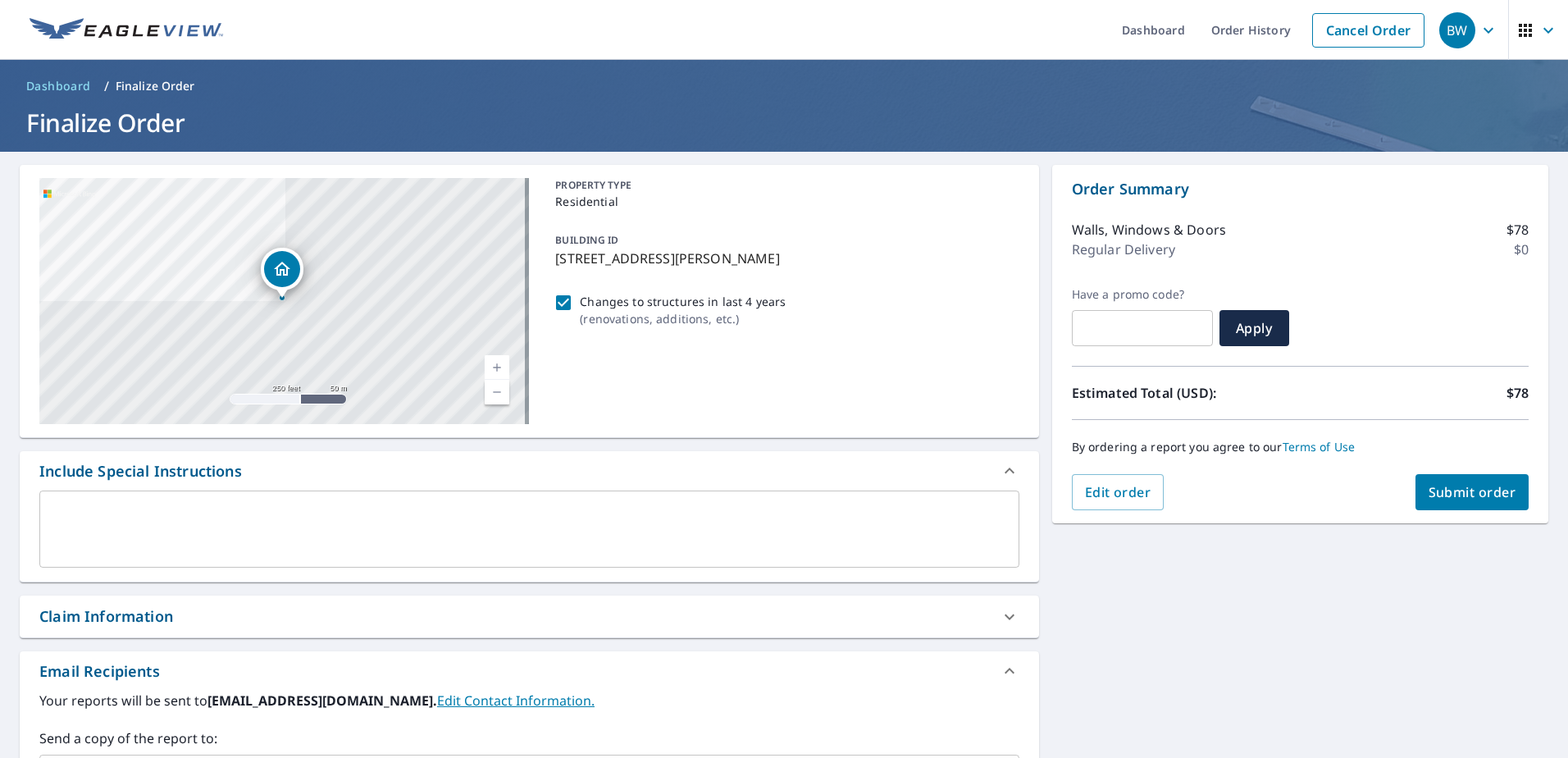
click at [1462, 491] on span "Submit order" at bounding box center [1472, 492] width 88 height 18
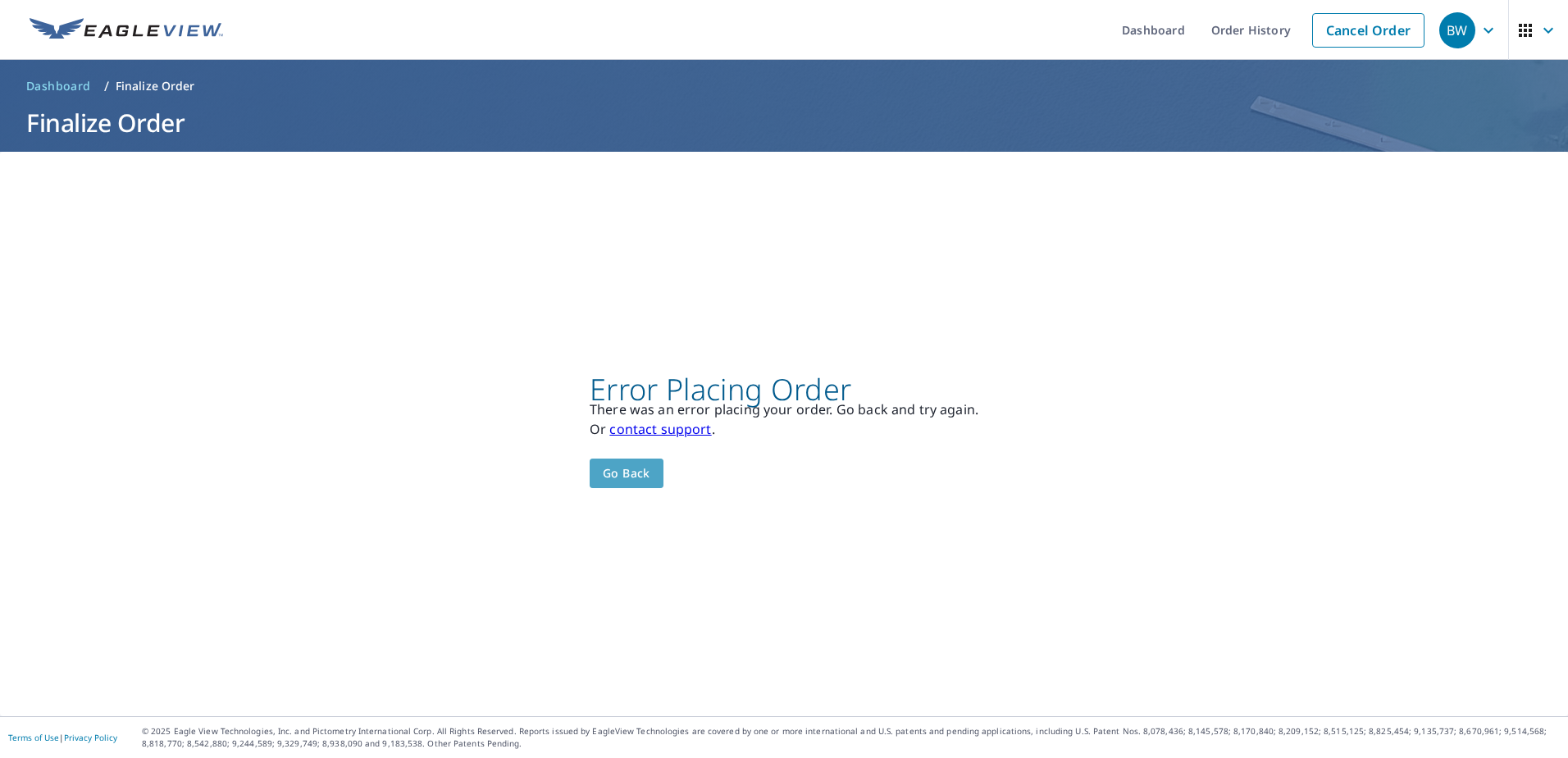
click at [622, 476] on span "Go back" at bounding box center [627, 473] width 47 height 21
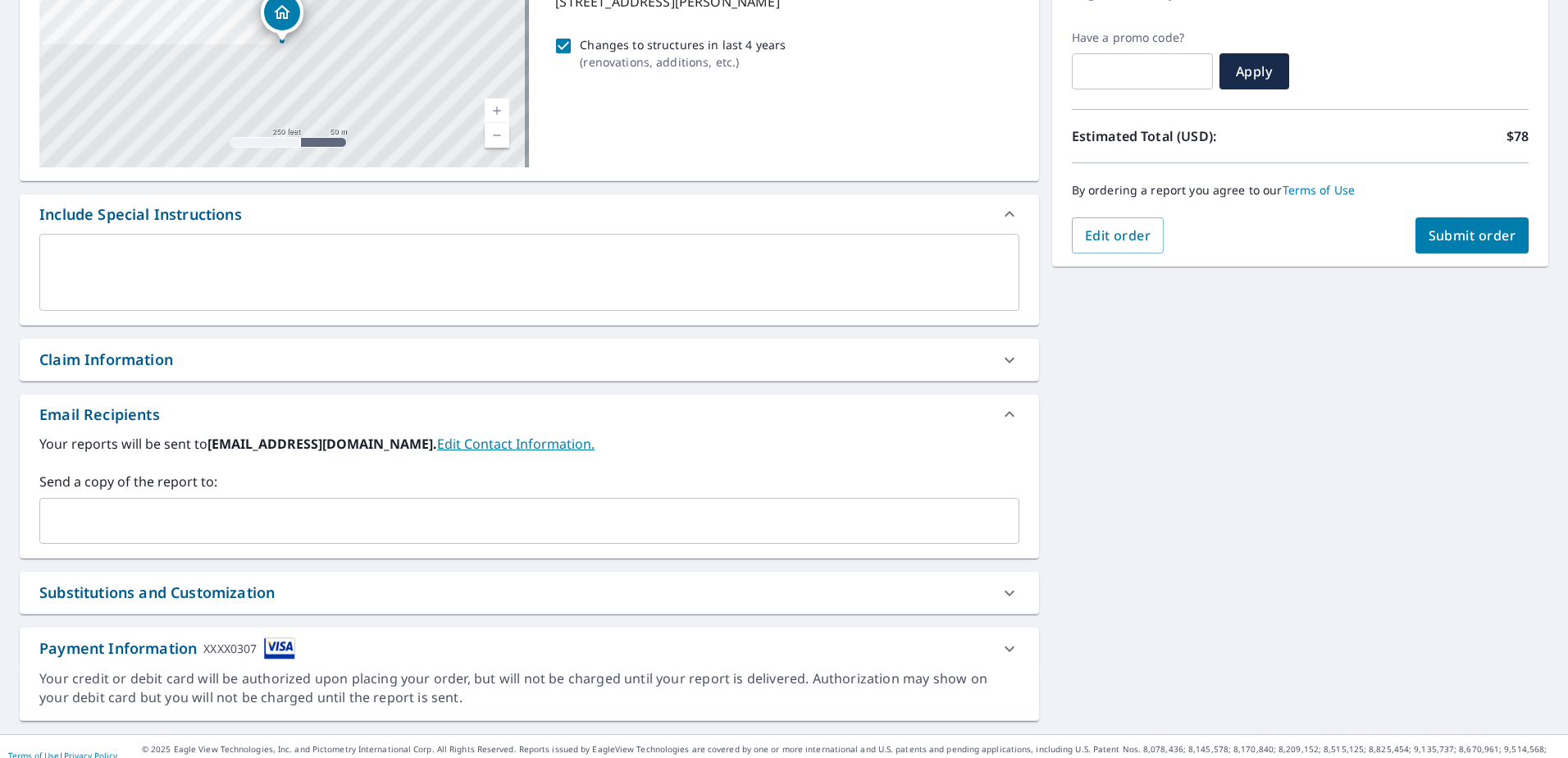
scroll to position [275, 0]
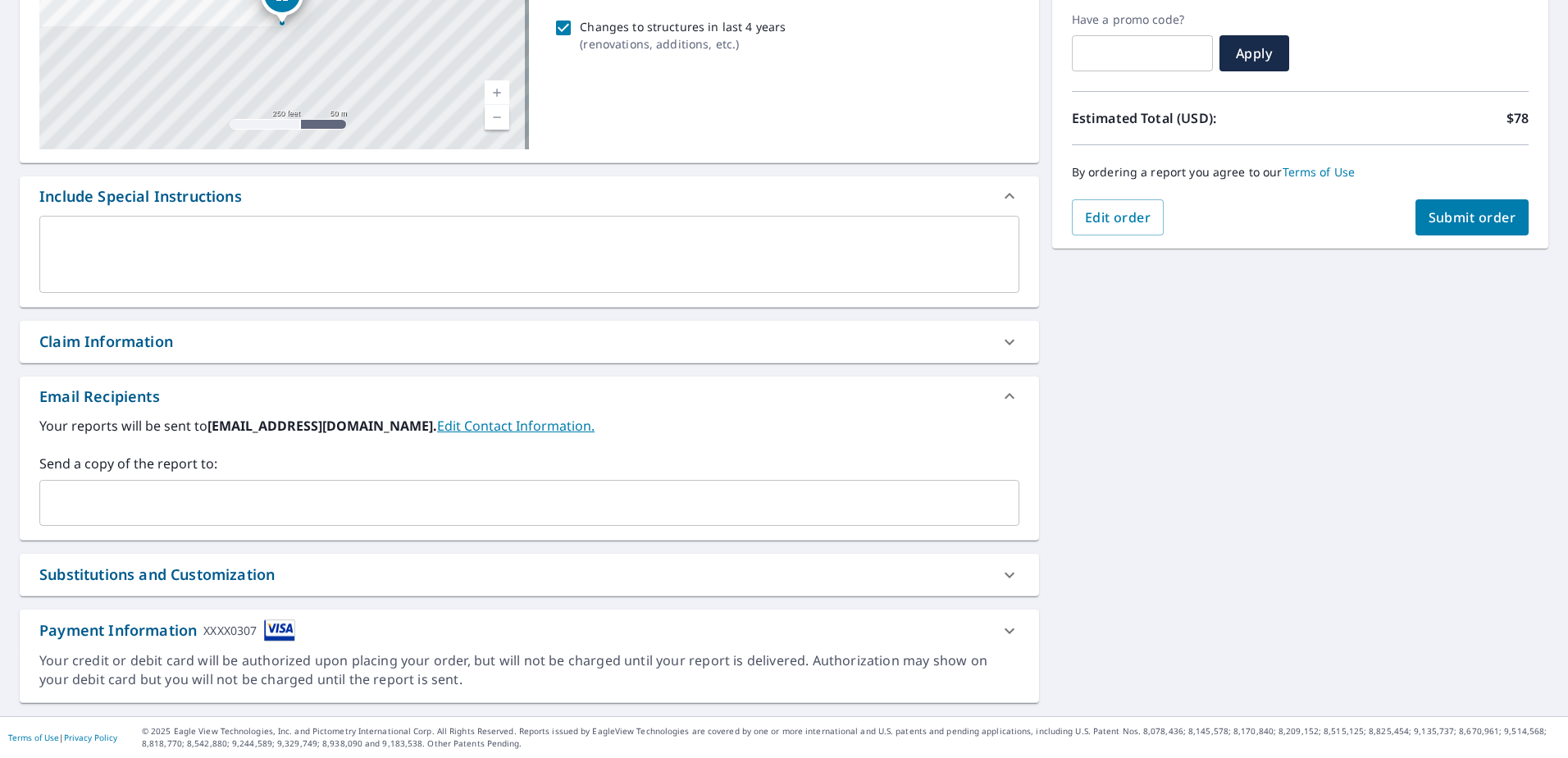
click at [481, 338] on div "Claim Information" at bounding box center [515, 341] width 951 height 22
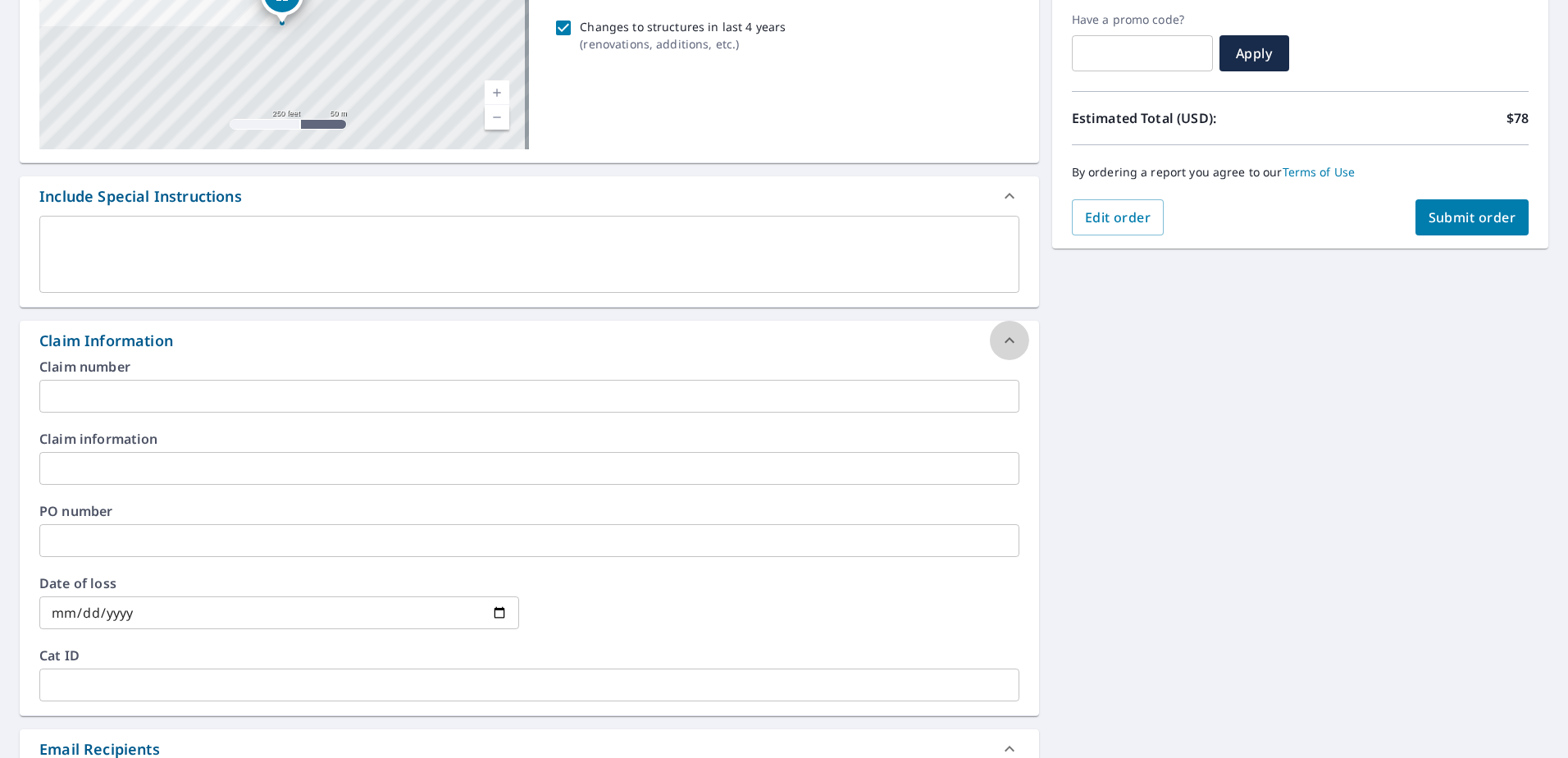
click at [1002, 346] on icon at bounding box center [1009, 340] width 20 height 20
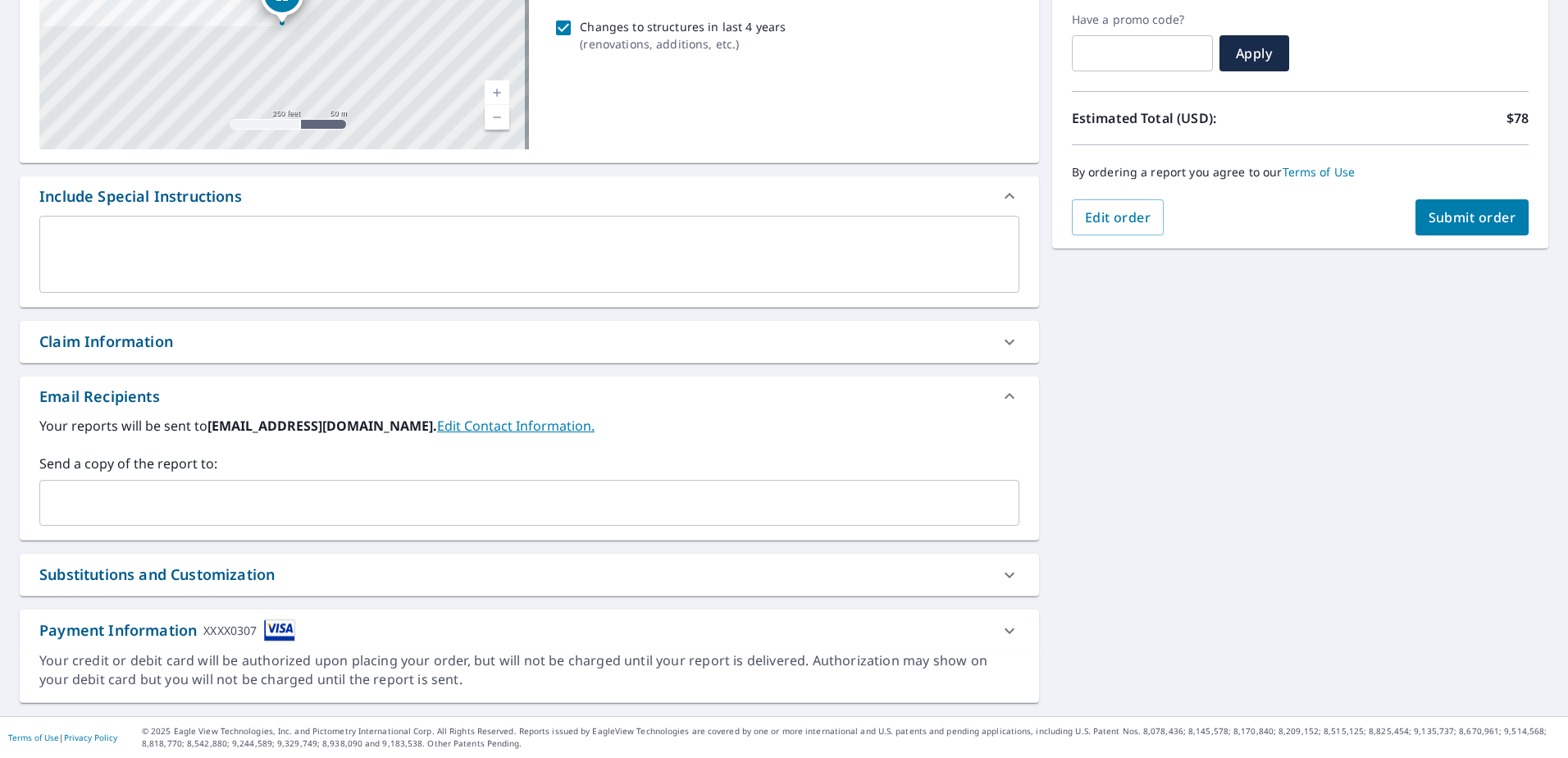
click at [1445, 210] on span "Submit order" at bounding box center [1472, 217] width 88 height 18
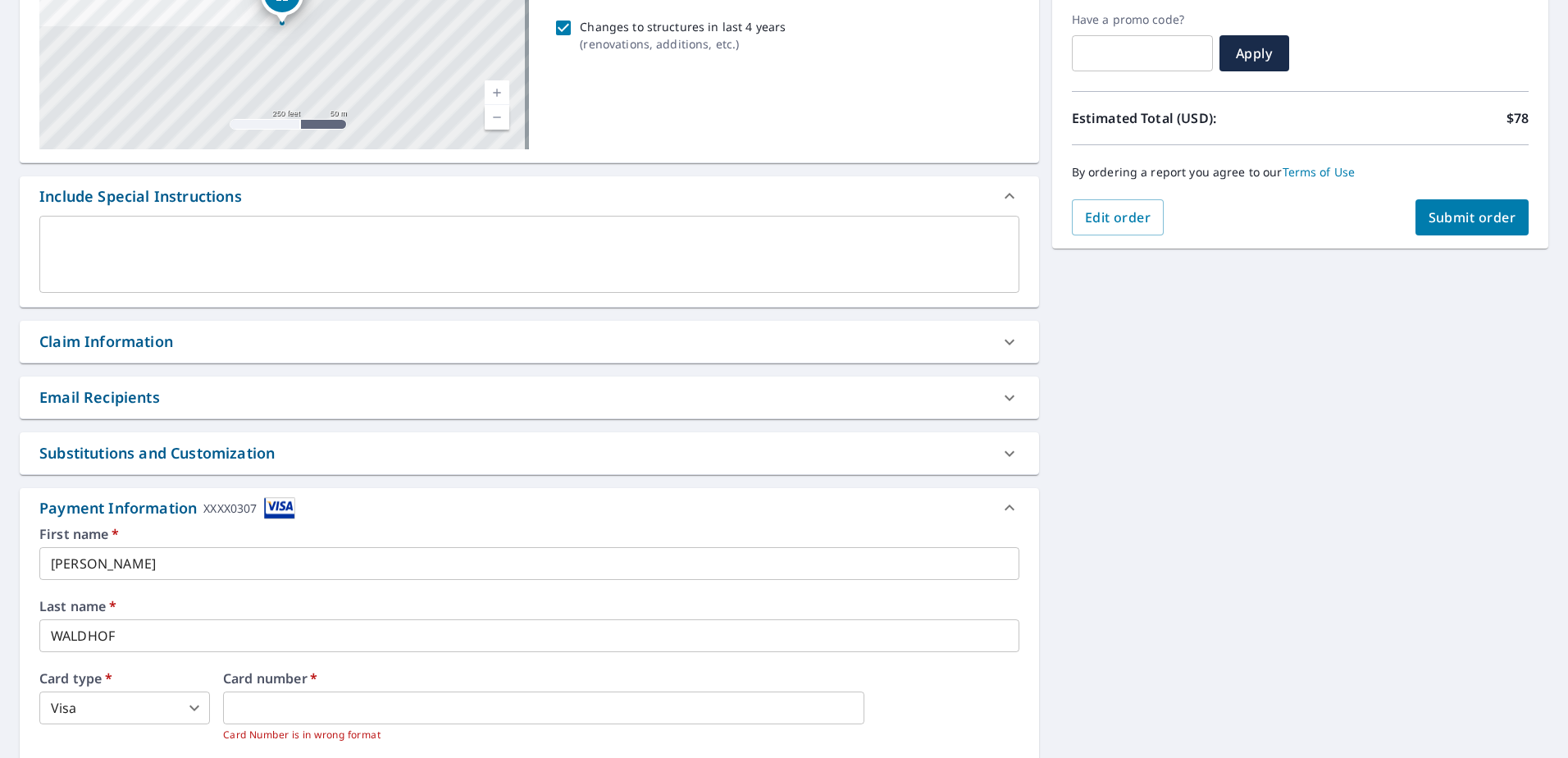
click at [1068, 519] on div "81 Percy Williams Dr East Islip, NY 11730 Aerial Road A standard road map Aeria…" at bounding box center [784, 426] width 1568 height 1097
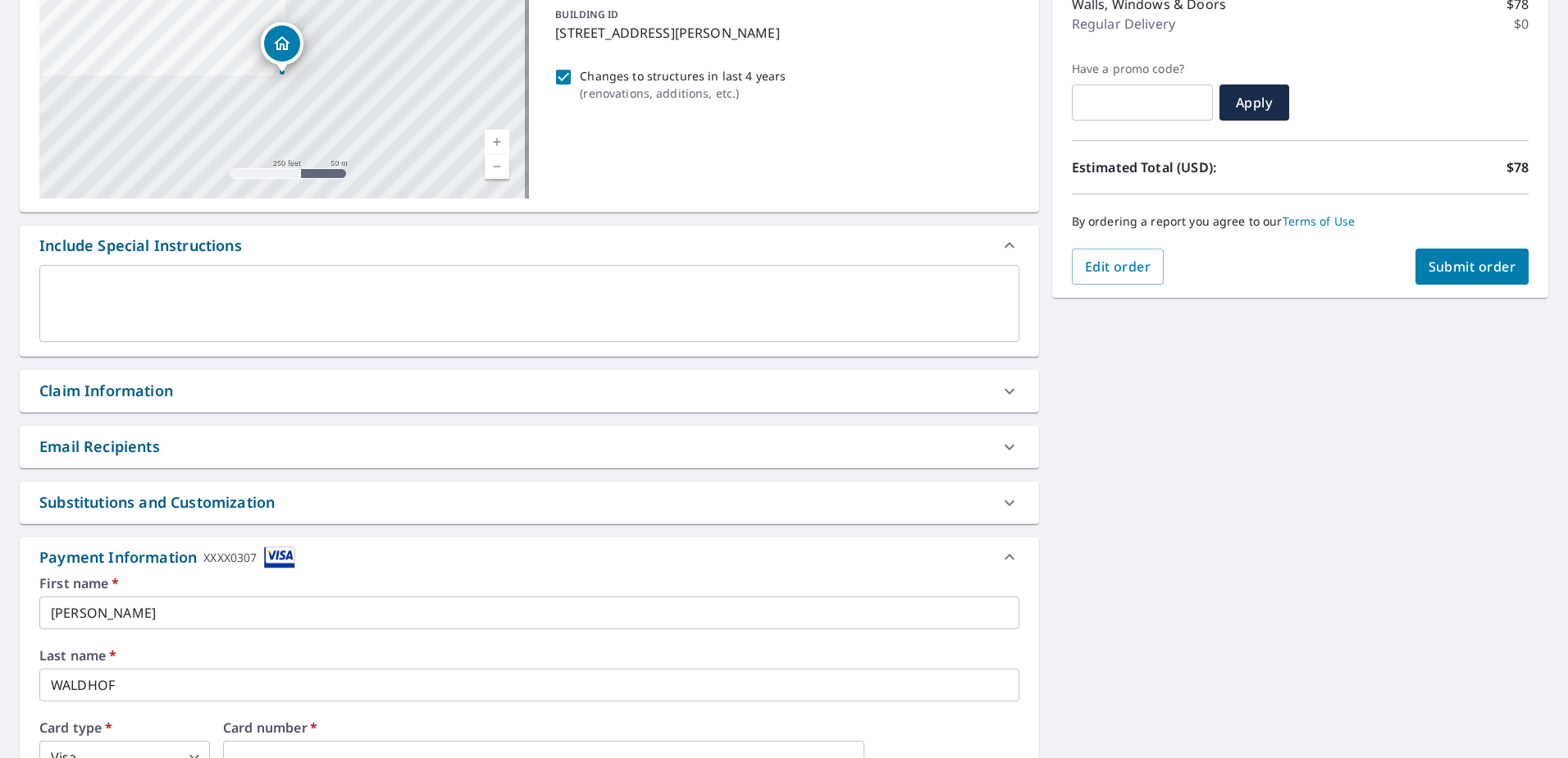
scroll to position [186, 0]
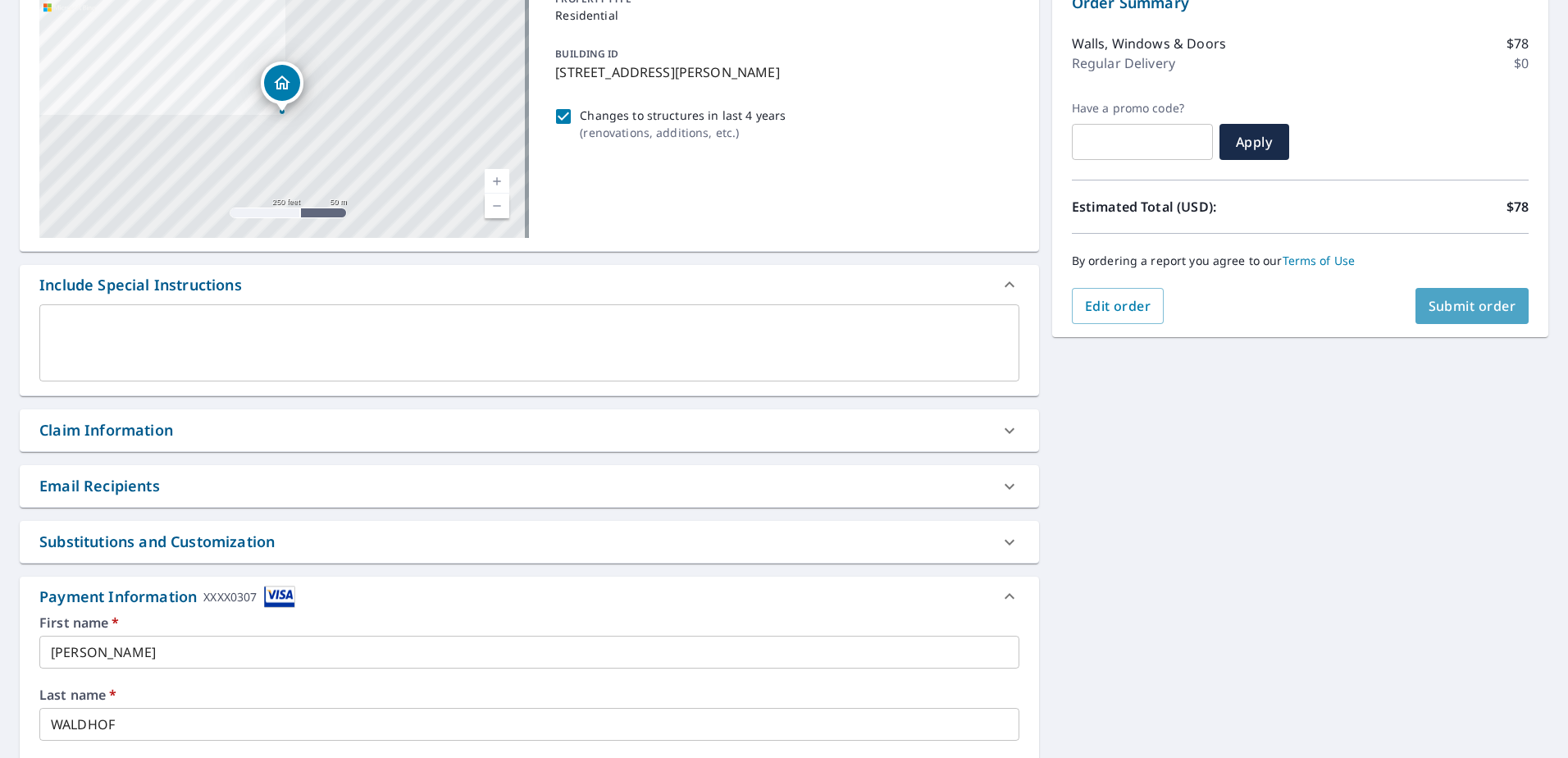
click at [1437, 298] on span "Submit order" at bounding box center [1472, 305] width 88 height 18
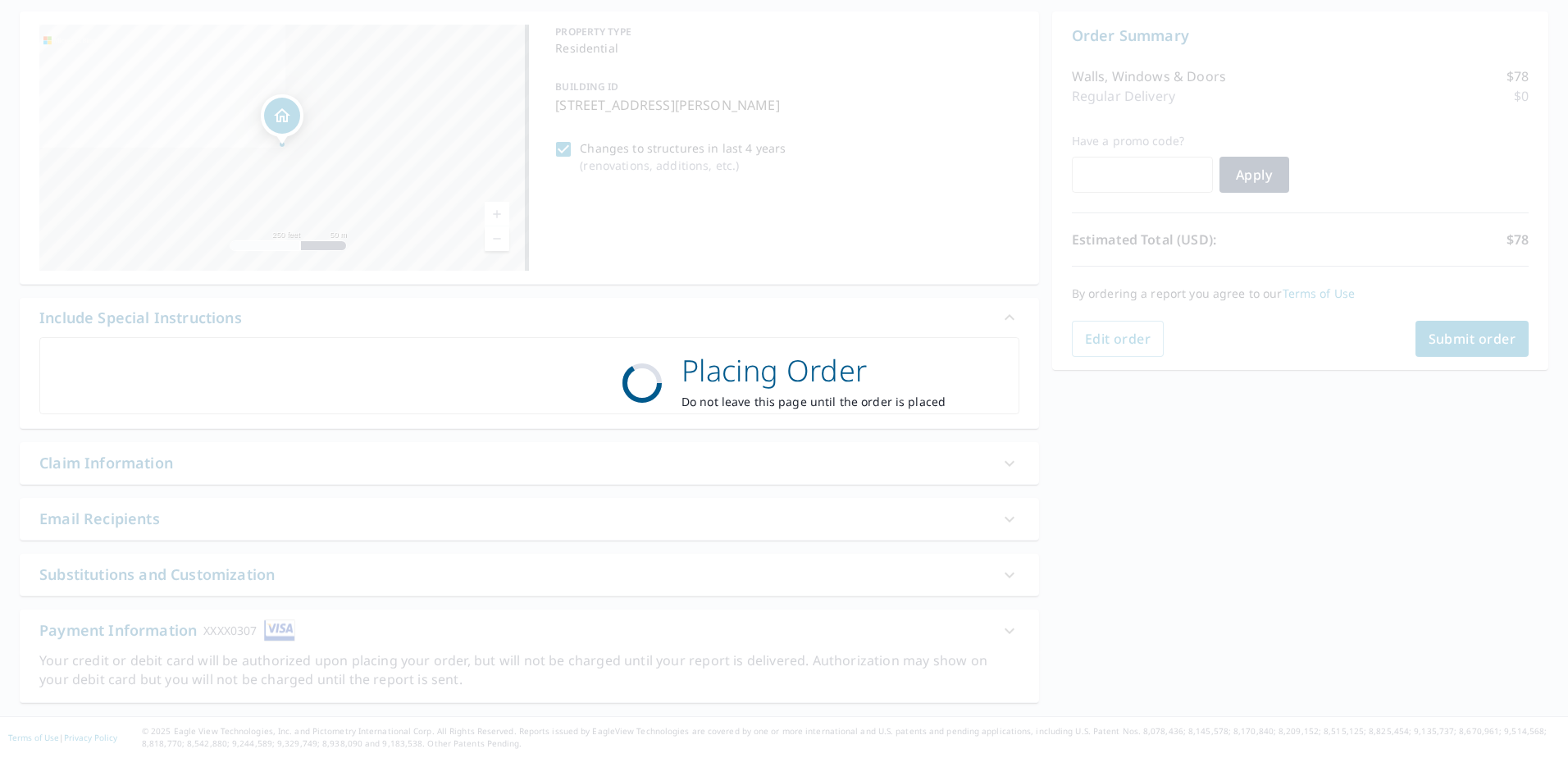
scroll to position [153, 0]
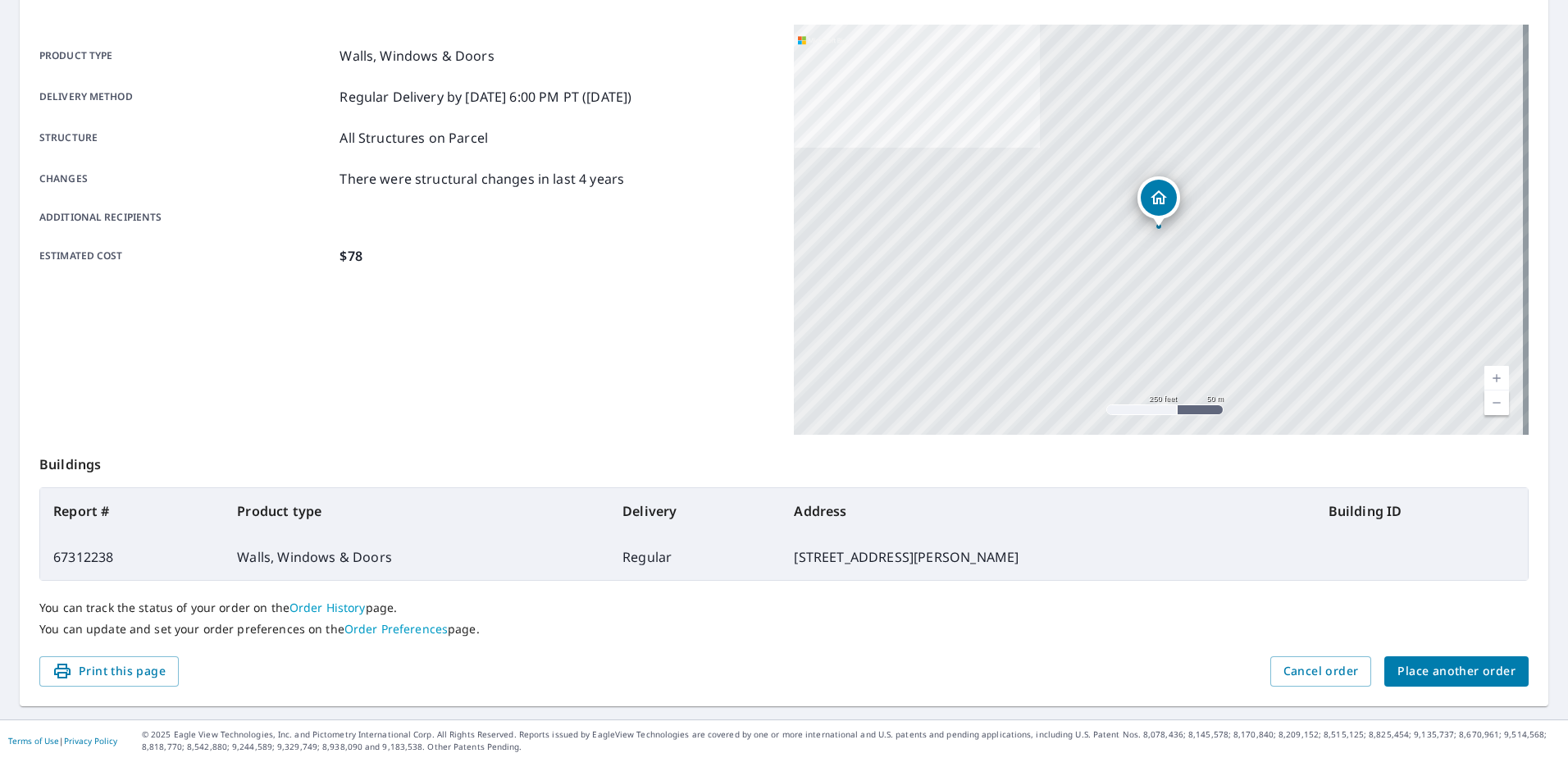
scroll to position [208, 0]
click at [346, 602] on link "Order History" at bounding box center [327, 604] width 76 height 16
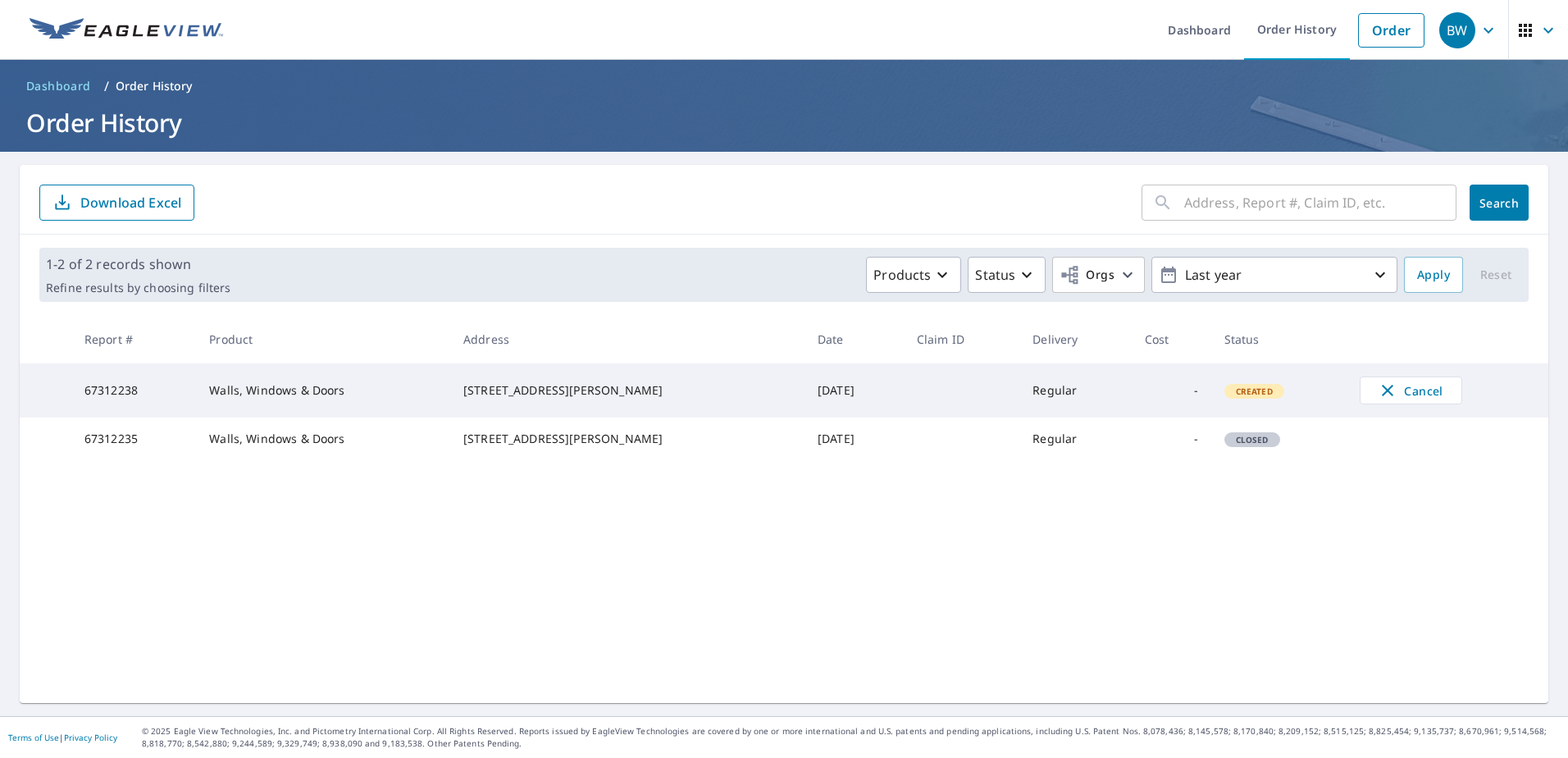
click at [805, 392] on td "Sep 06, 2025" at bounding box center [854, 390] width 99 height 54
click at [109, 389] on td "67312238" at bounding box center [133, 390] width 126 height 54
